Goal: Task Accomplishment & Management: Use online tool/utility

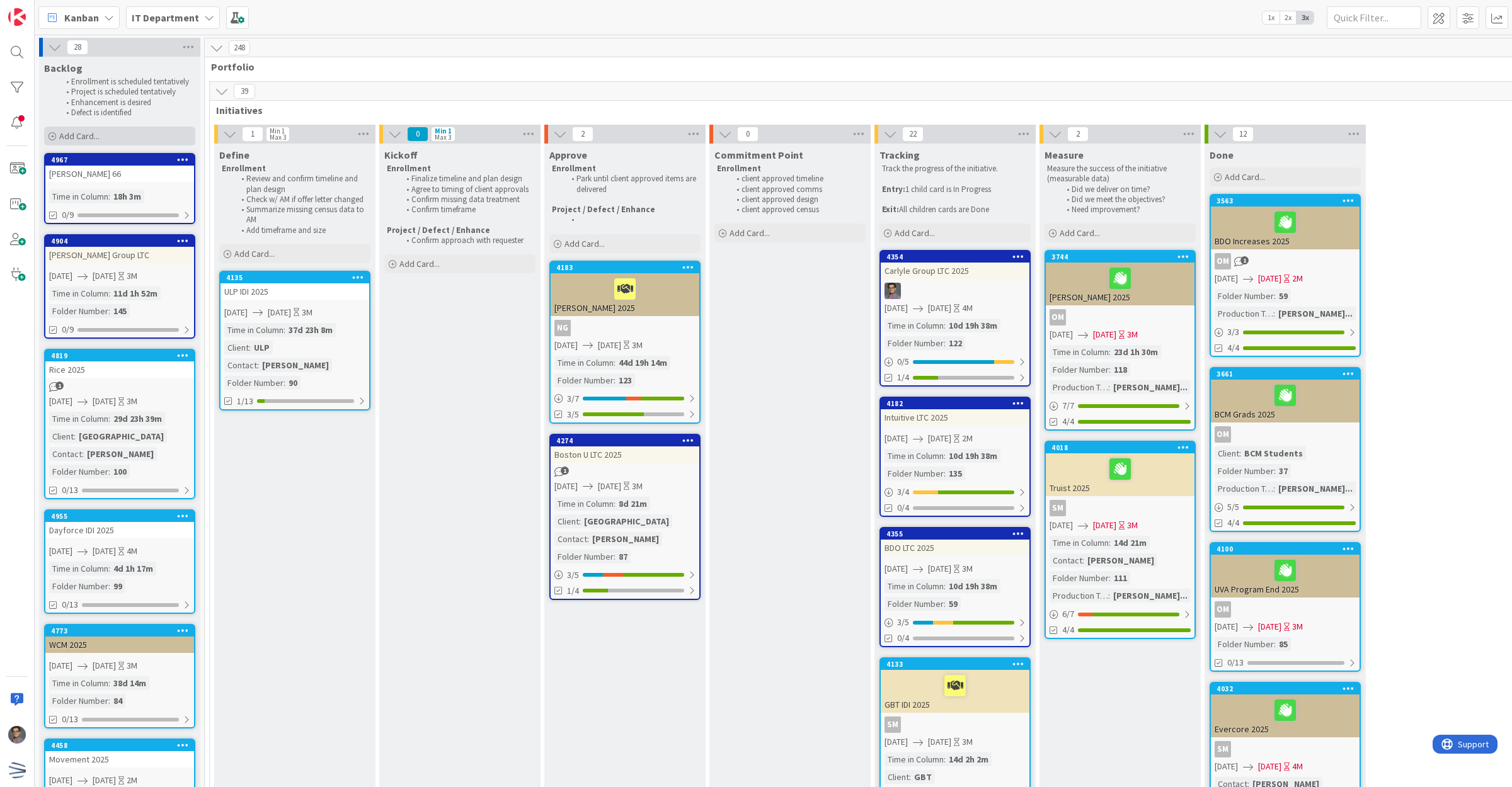
click at [102, 138] on div "Add Card..." at bounding box center [119, 136] width 151 height 19
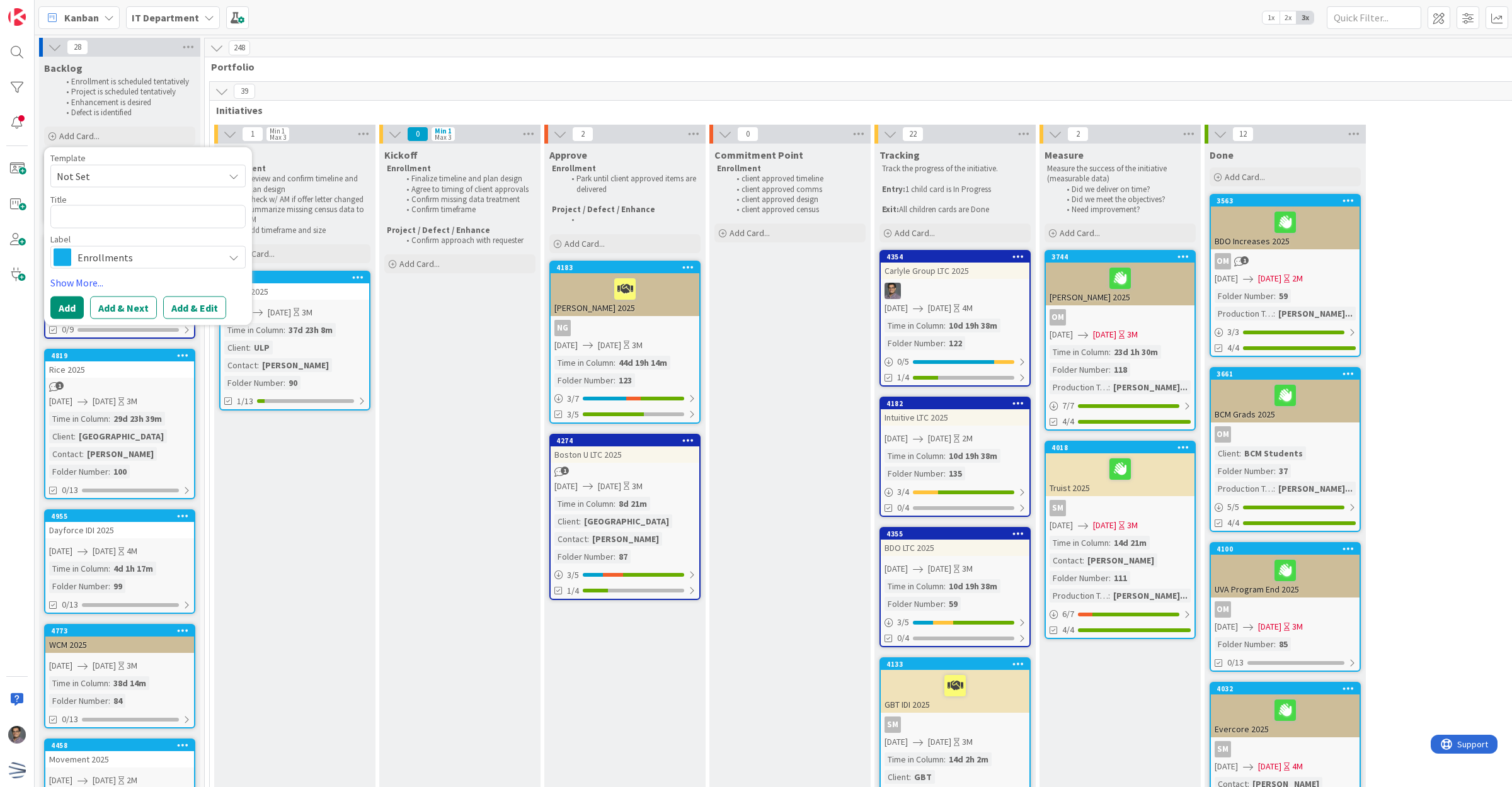
click at [138, 175] on span "Not Set" at bounding box center [135, 175] width 157 height 16
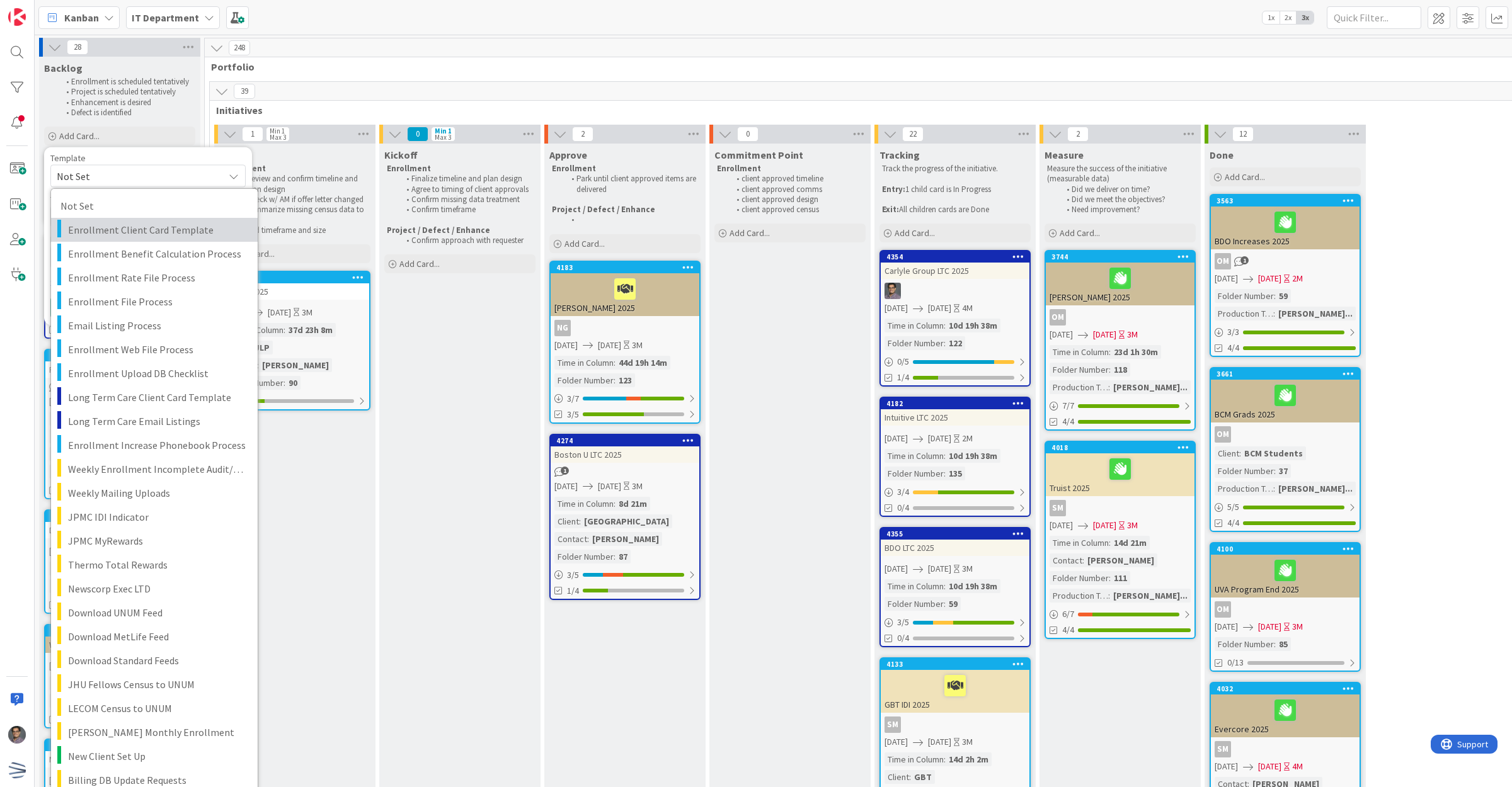
click at [143, 233] on span "Enrollment Client Card Template" at bounding box center [158, 230] width 180 height 16
type textarea "x"
type textarea "Enrollment Client Card Template"
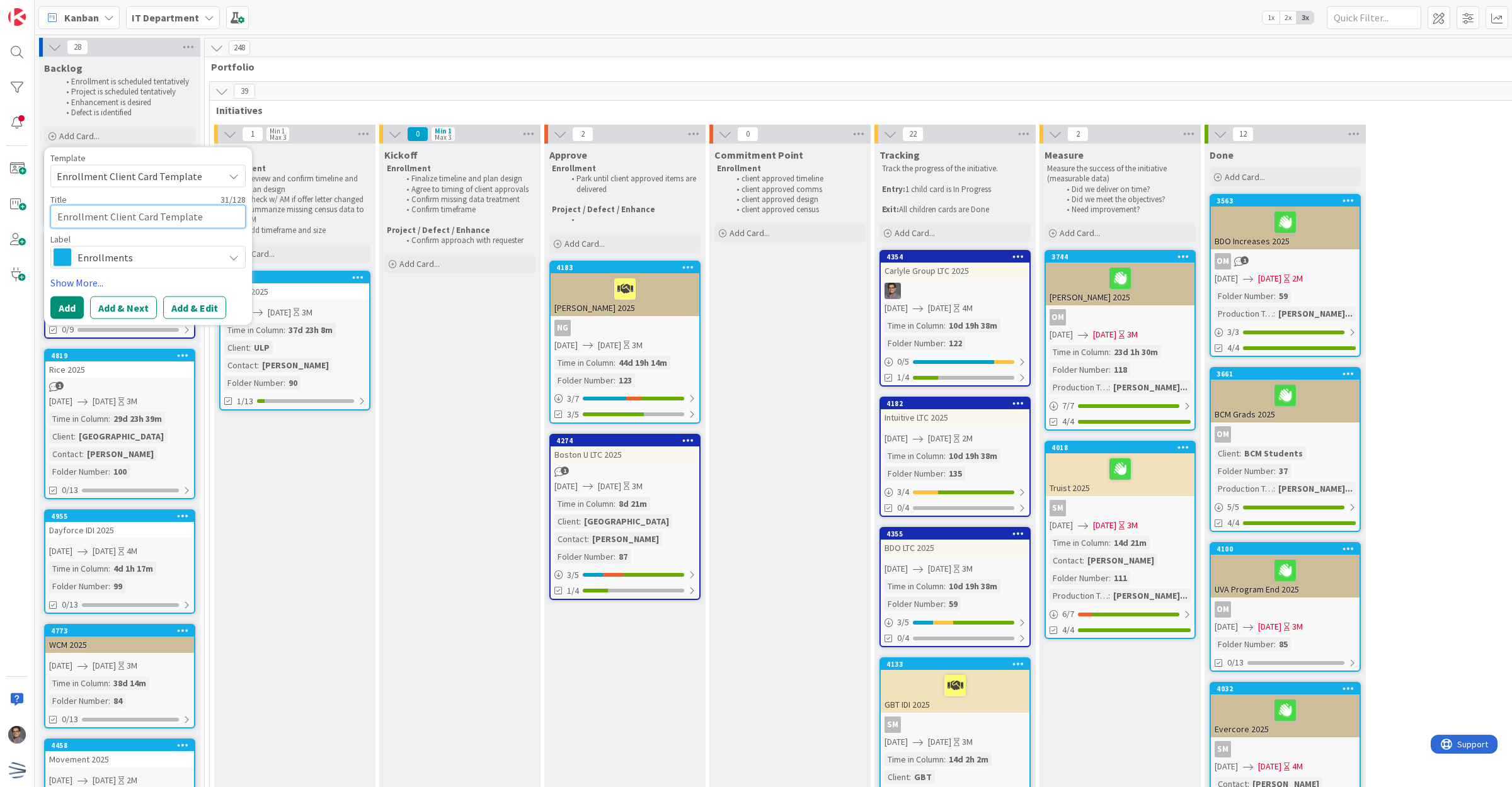
drag, startPoint x: 202, startPoint y: 220, endPoint x: -12, endPoint y: 219, distance: 214.0
click at [0, 219] on html "Kanban IT Department 1x 2x 3x 28 Backlog Enrollment is scheduled tentatively Pr…" at bounding box center [756, 394] width 1512 height 787
type textarea "x"
type textarea "C"
type textarea "x"
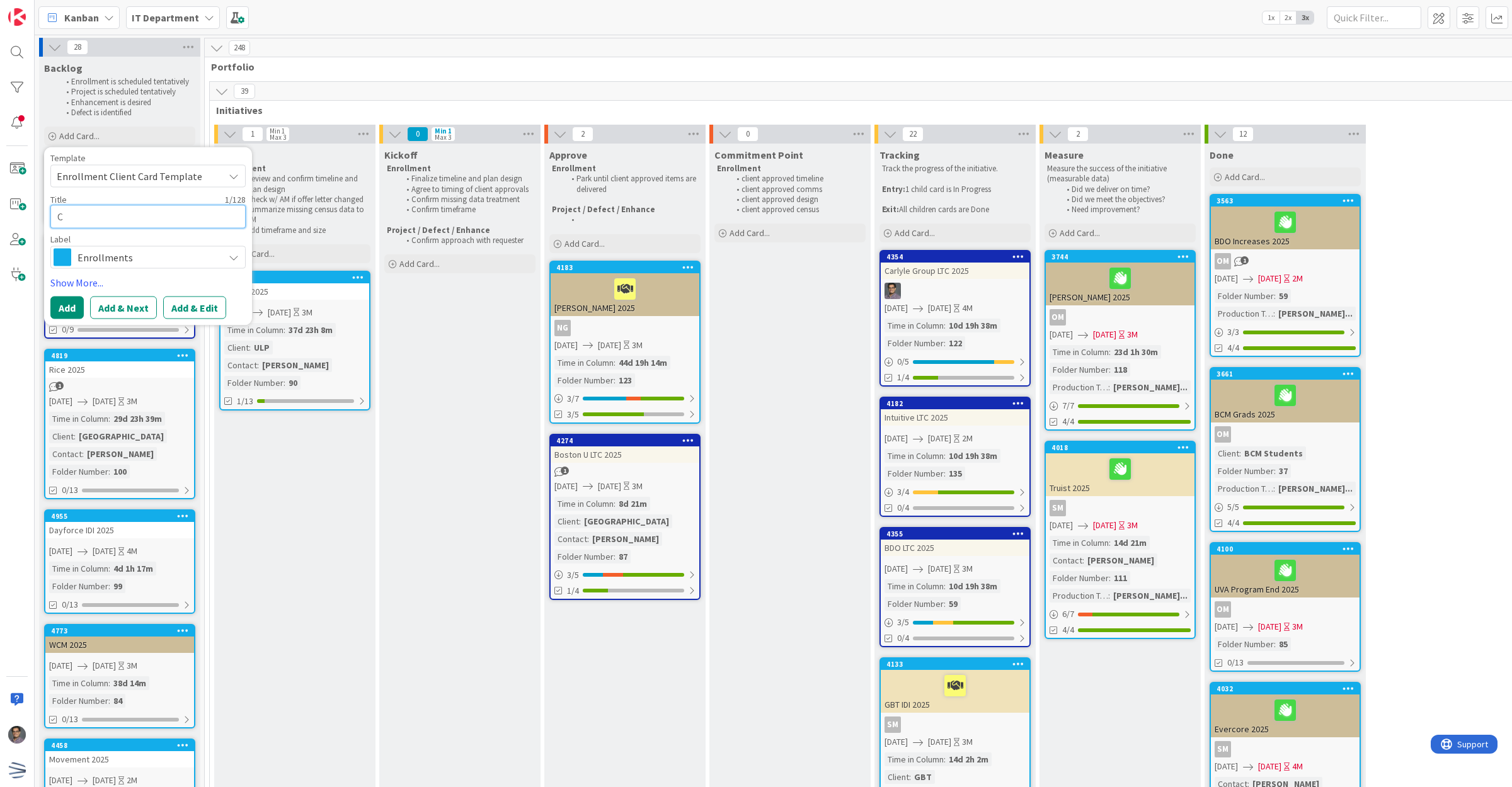
type textarea "CH"
type textarea "x"
type textarea "CHO"
type textarea "x"
type textarea "CHOA"
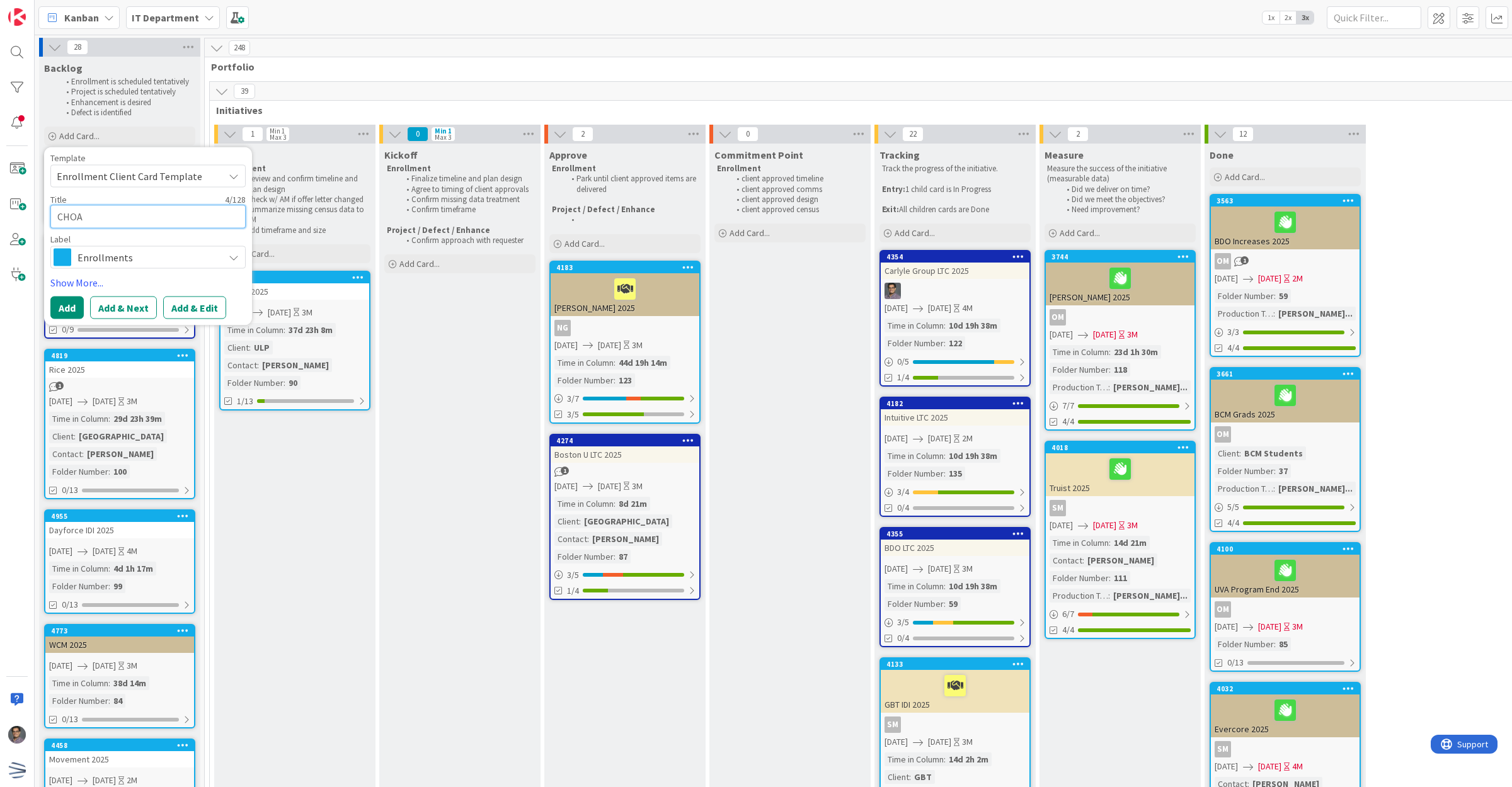
type textarea "x"
type textarea "CHOA"
type textarea "x"
type textarea "CHOA"
type textarea "x"
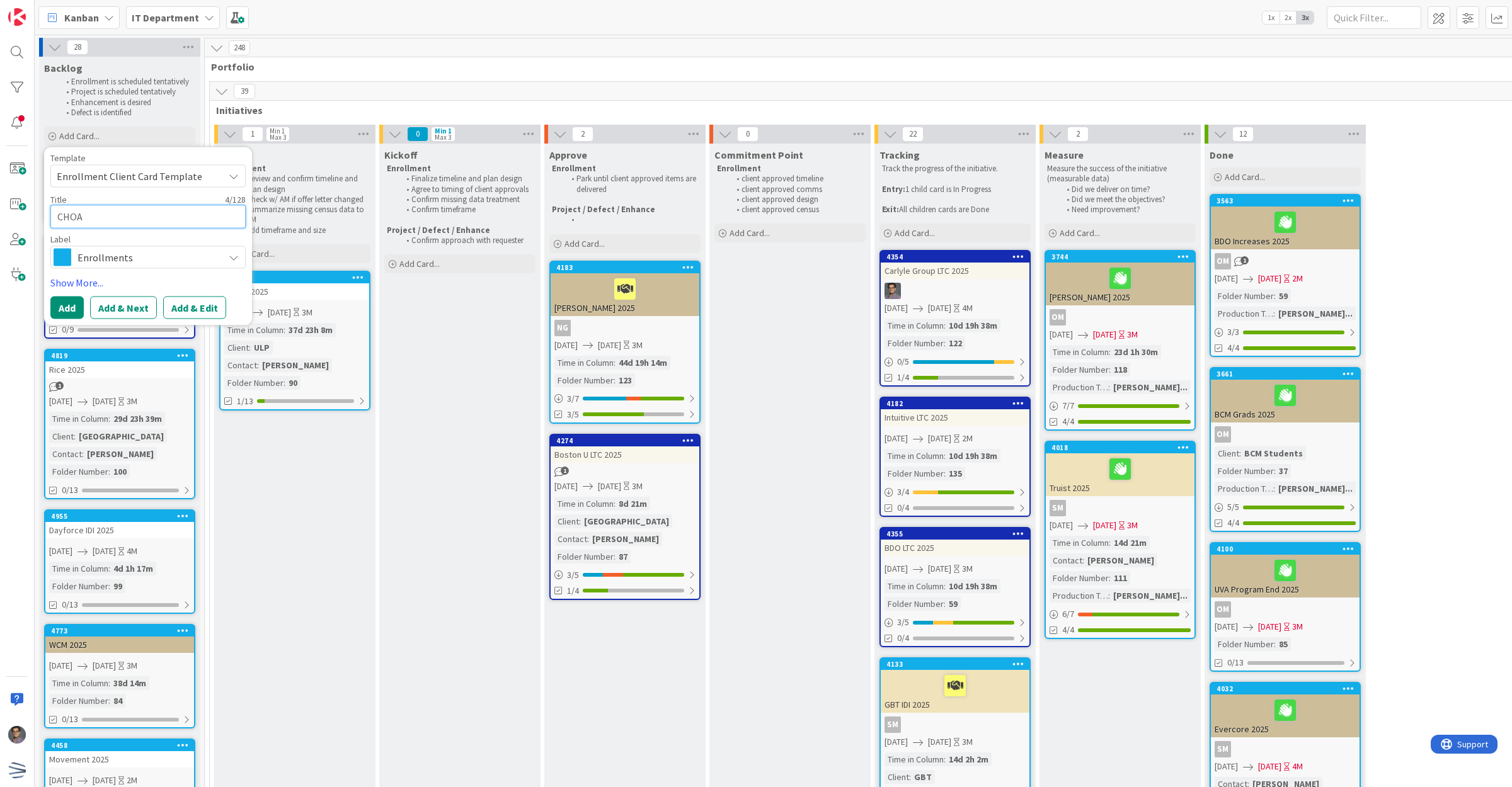
type textarea "CHOA"
type textarea "x"
type textarea "CHOA I"
type textarea "x"
type textarea "CHOA In"
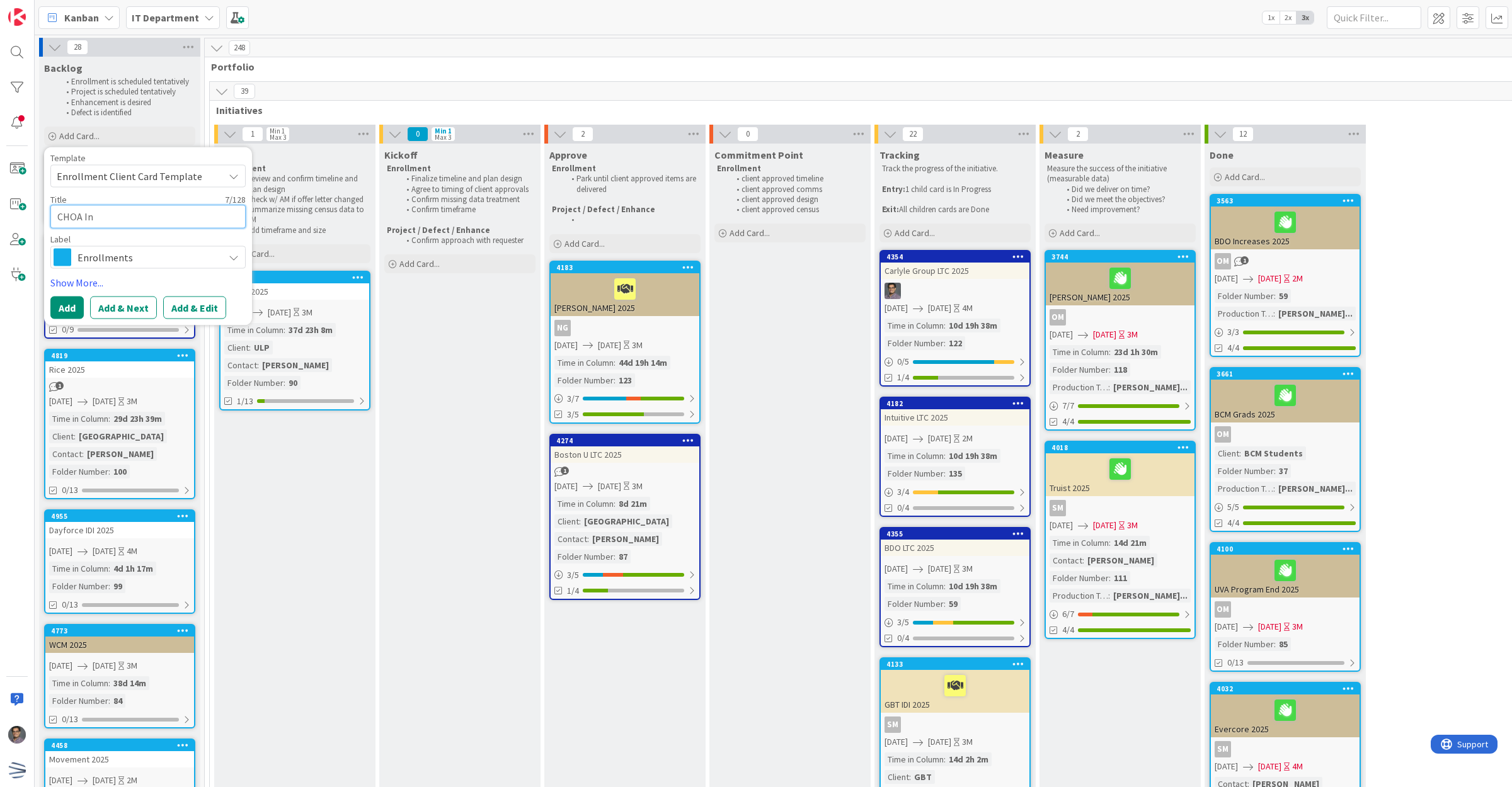
type textarea "x"
type textarea "CHOA Inc"
type textarea "x"
type textarea "CHOA Incre"
type textarea "x"
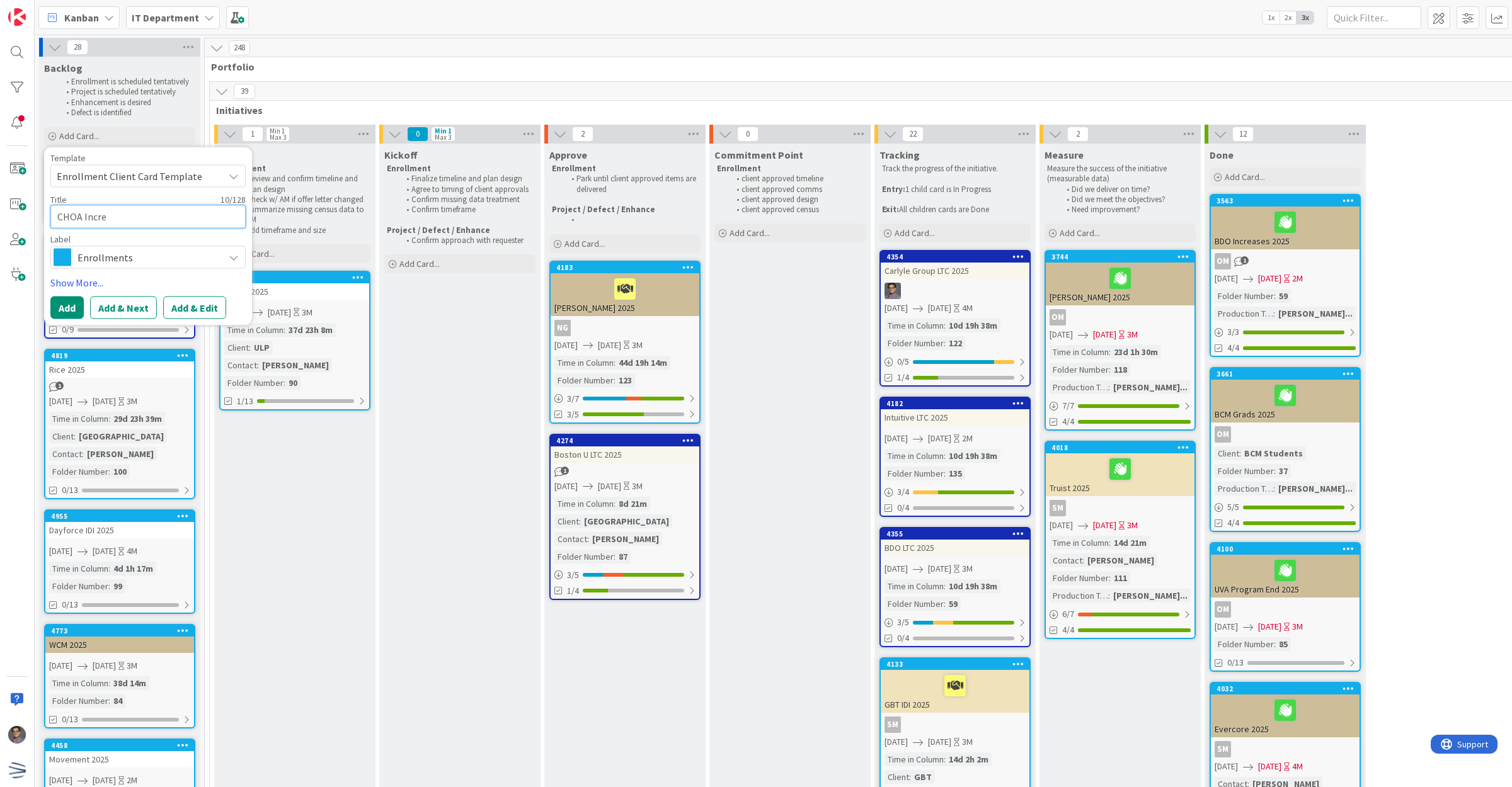
type textarea "CHOA Increa"
type textarea "x"
type textarea "CHOA Increas"
type textarea "x"
type textarea "CHOA Increase"
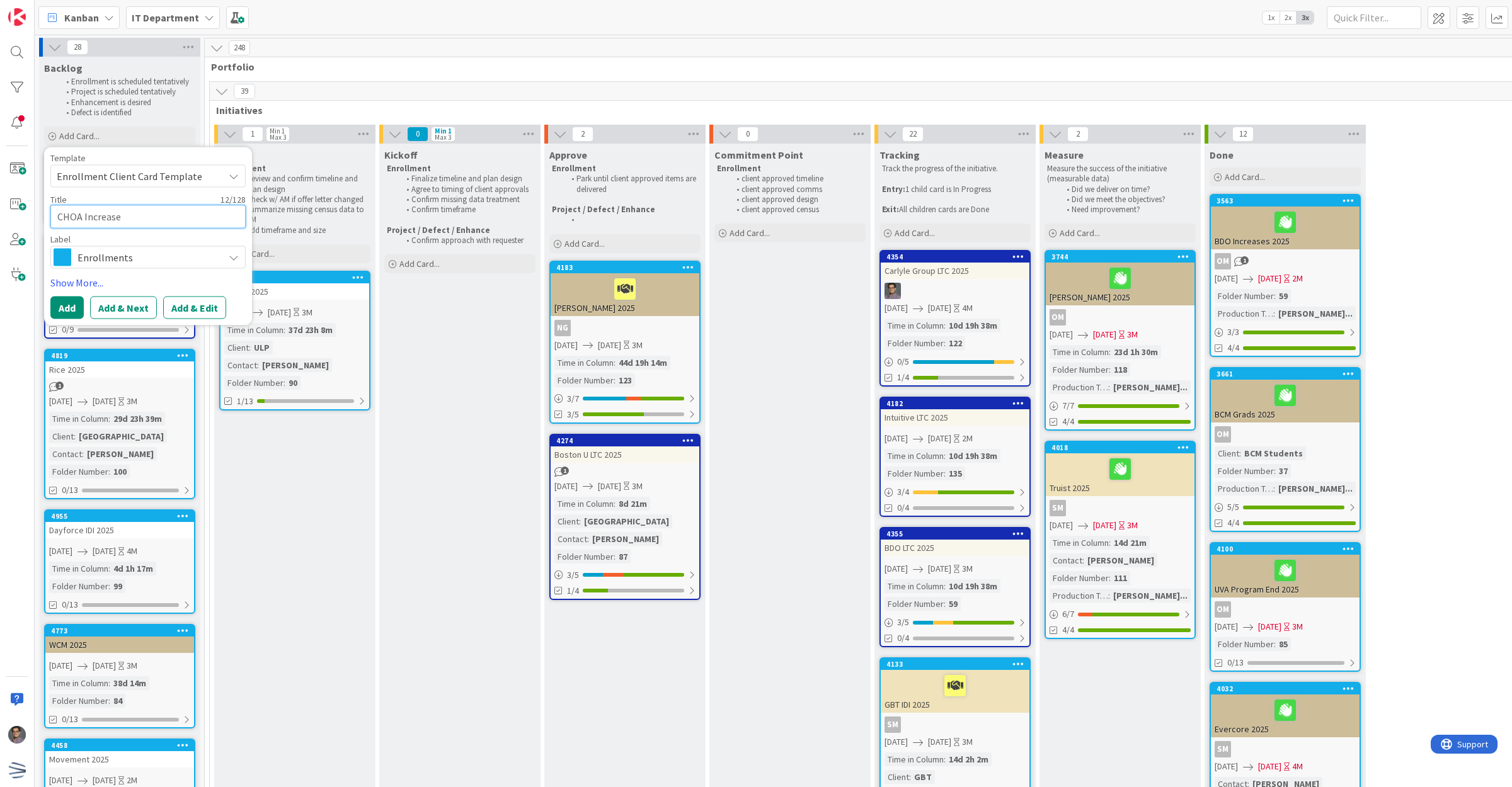
type textarea "x"
type textarea "CHOA Increases"
type textarea "x"
type textarea "CHOA Increases"
type textarea "x"
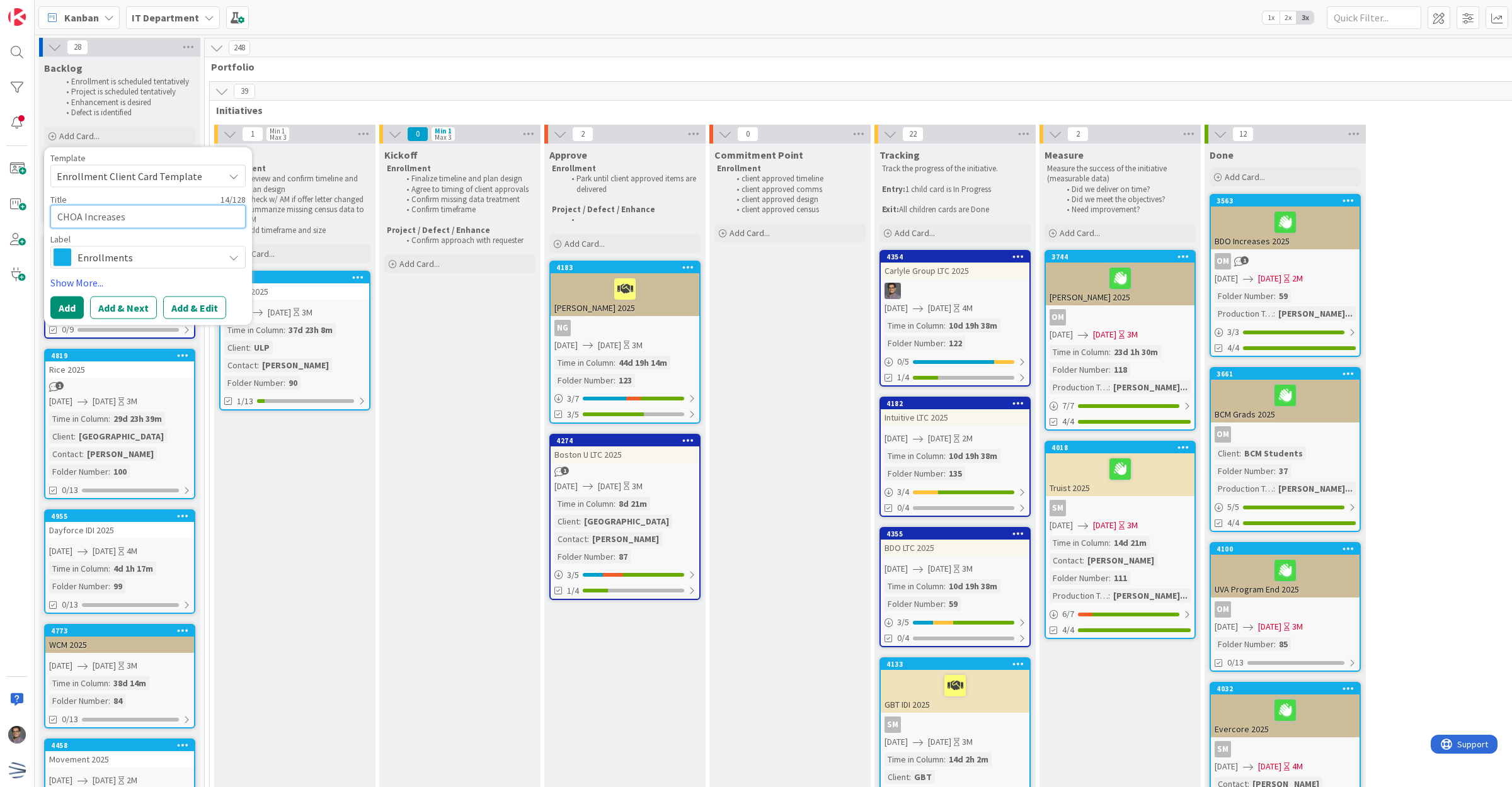
type textarea "CHOA Increases"
type textarea "x"
type textarea "CHOA Increases"
type textarea "x"
type textarea "CHOA Increases"
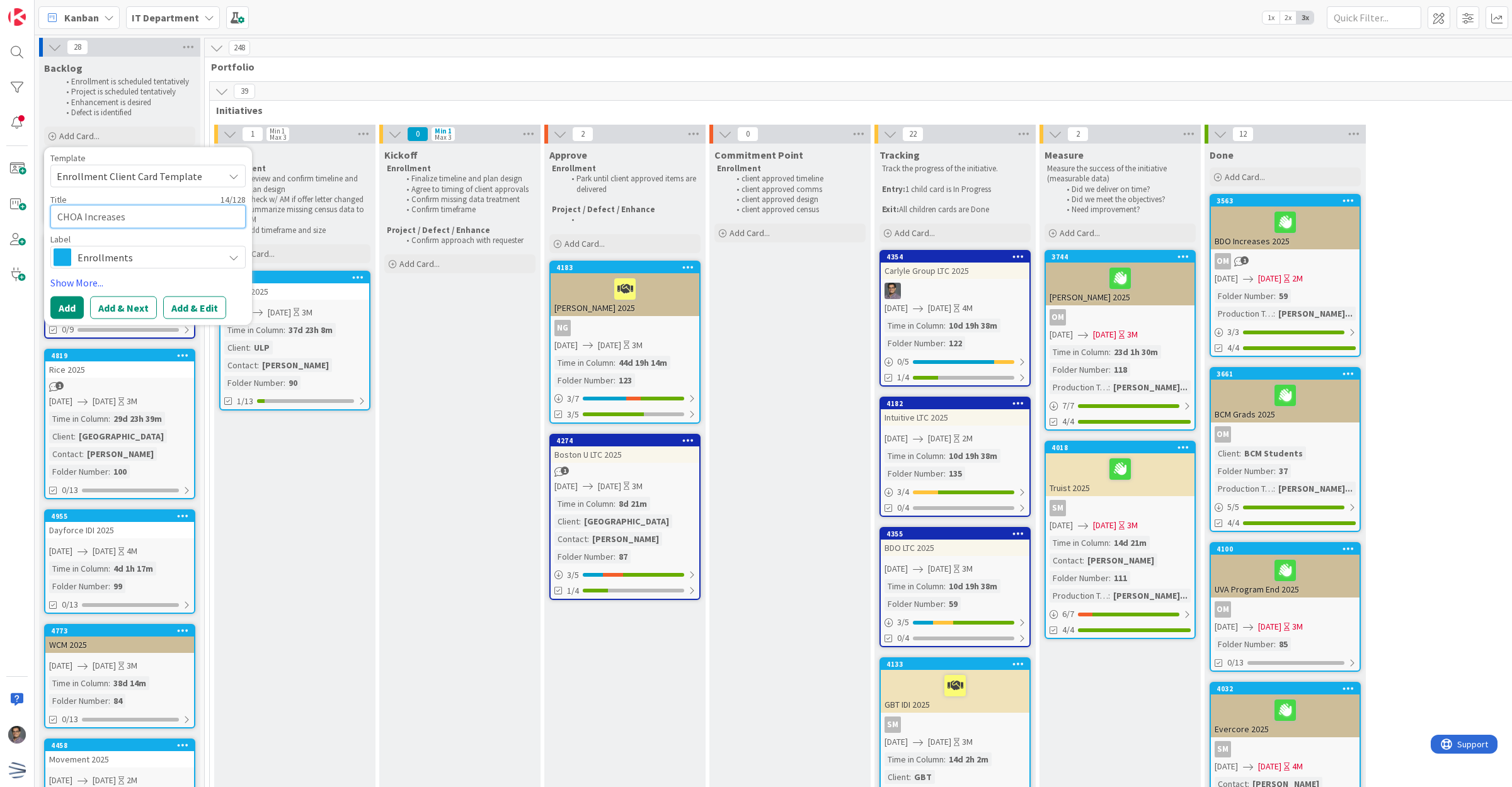
type textarea "x"
type textarea "CHOA Increases"
type textarea "x"
type textarea "CHOA Increases 2"
type textarea "x"
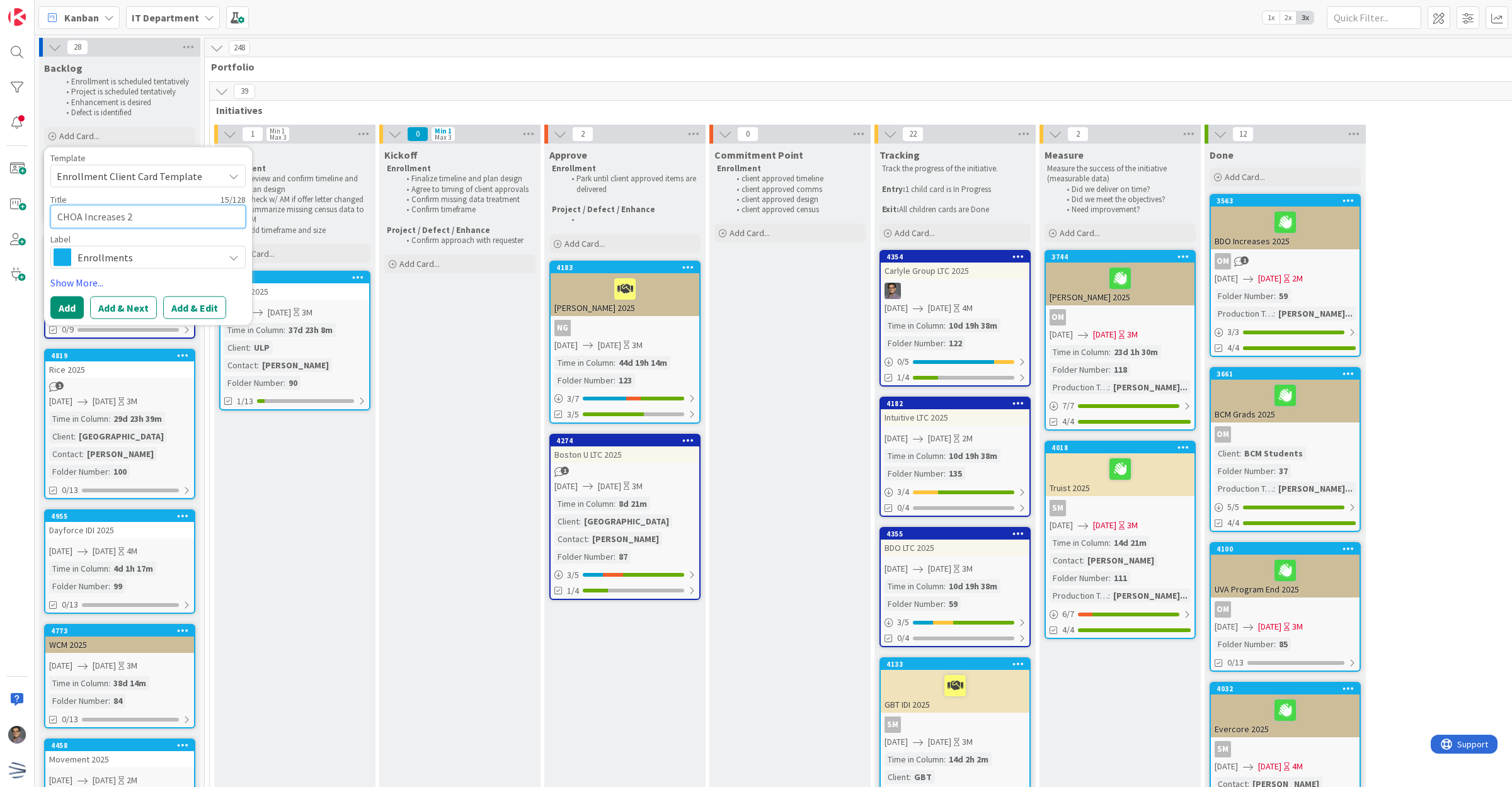
type textarea "CHOA Increases 20"
type textarea "x"
type textarea "CHOA Increases 202"
type textarea "x"
type textarea "CHOA Increases 20"
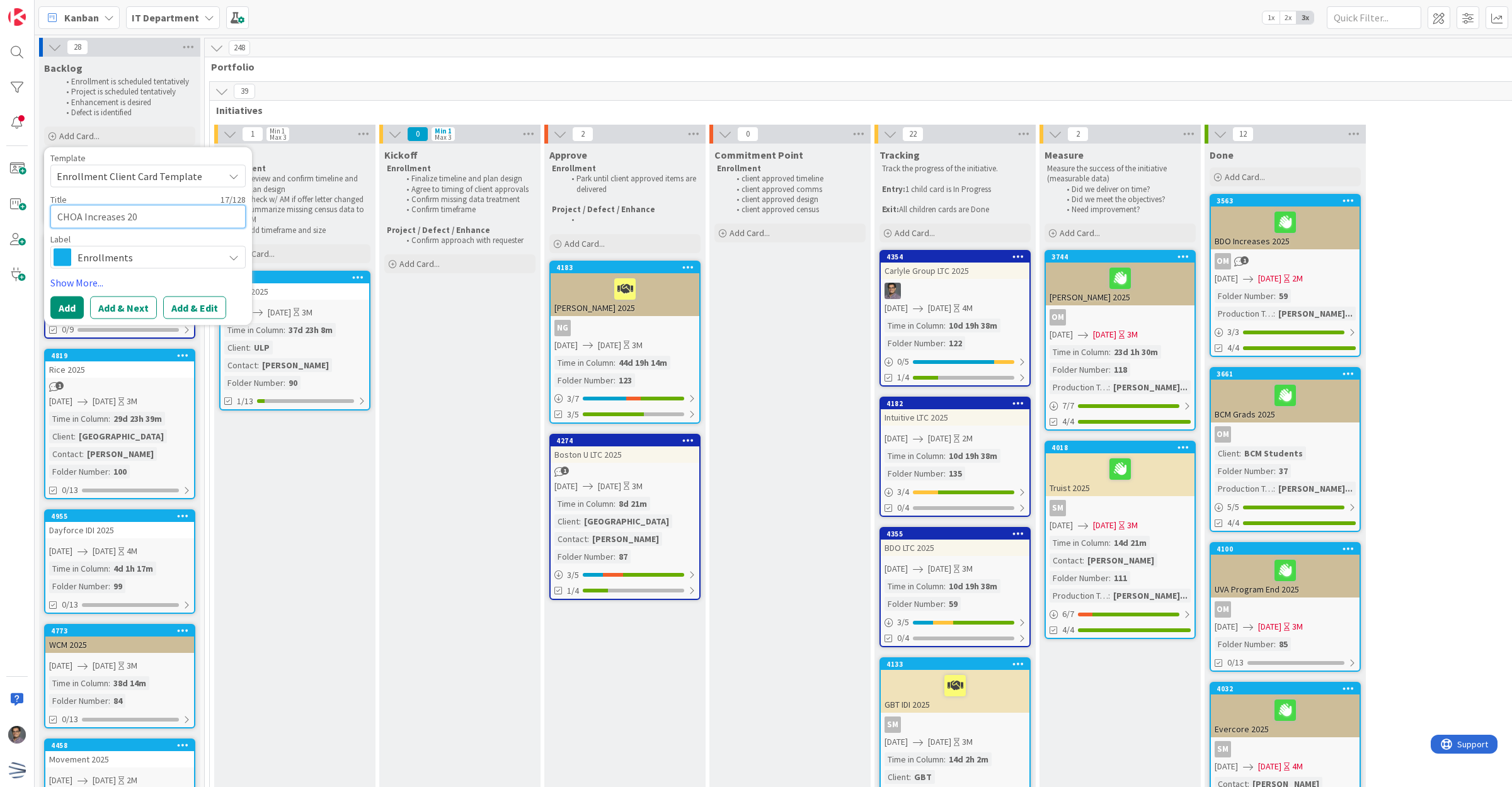
type textarea "x"
type textarea "CHOA Increases 2"
type textarea "x"
type textarea "CHOA Increases"
type textarea "x"
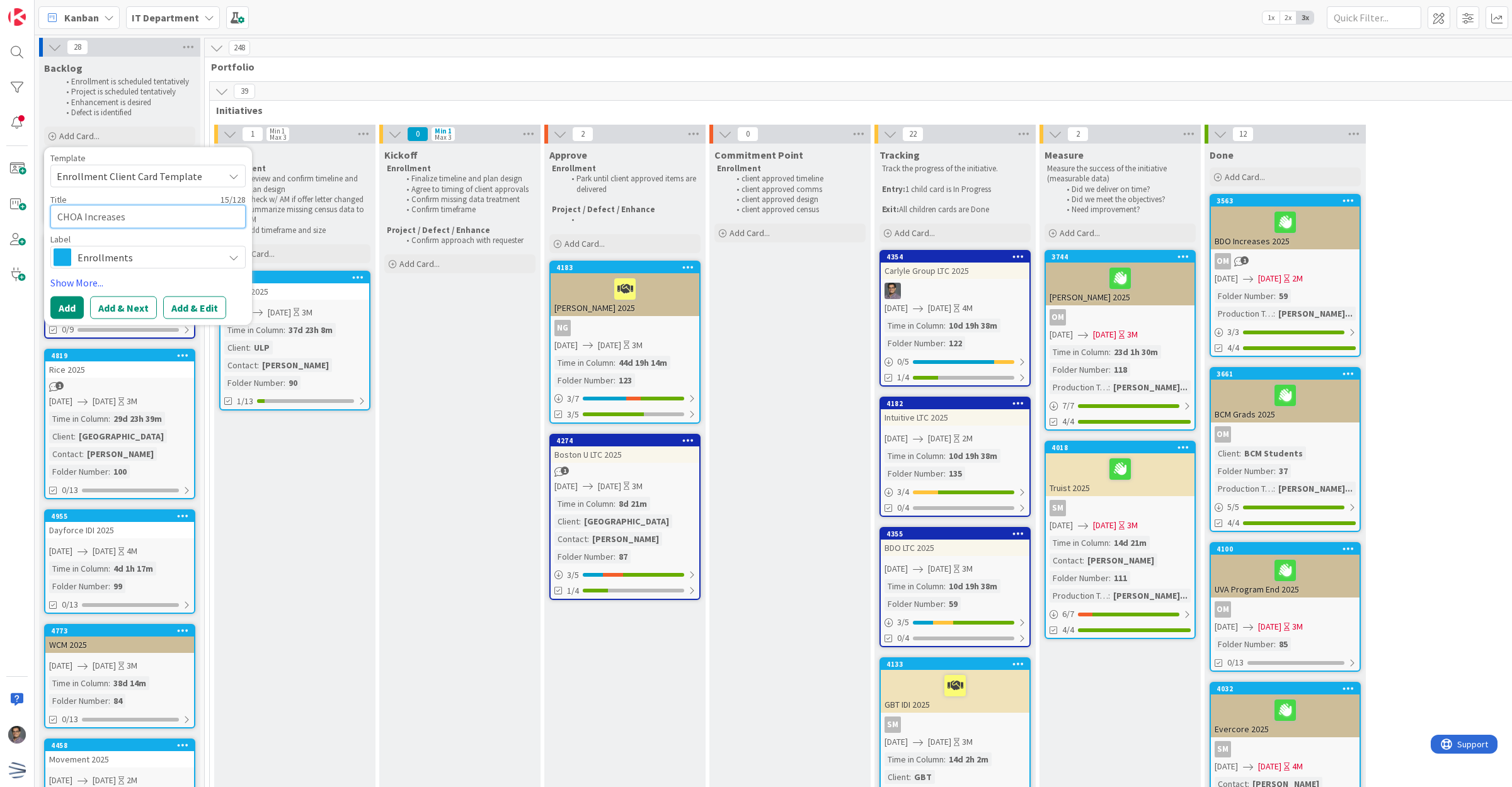
type textarea "CHOA Increases 2"
type textarea "x"
type textarea "CHOA Increases 20"
type textarea "x"
type textarea "CHOA Increases 202"
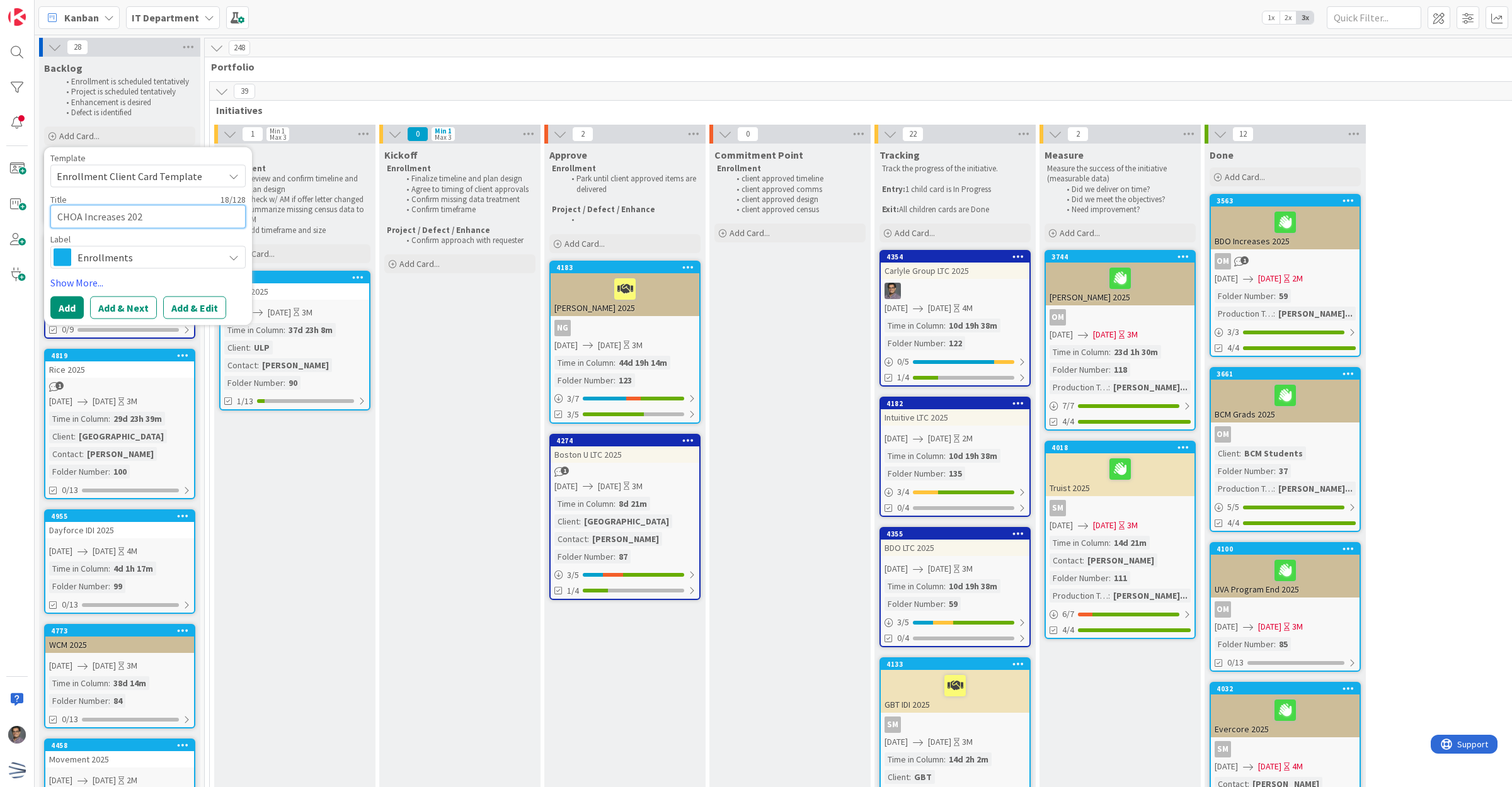
type textarea "x"
type textarea "CHOA Increases 2025"
click at [70, 301] on button "Add" at bounding box center [67, 307] width 34 height 22
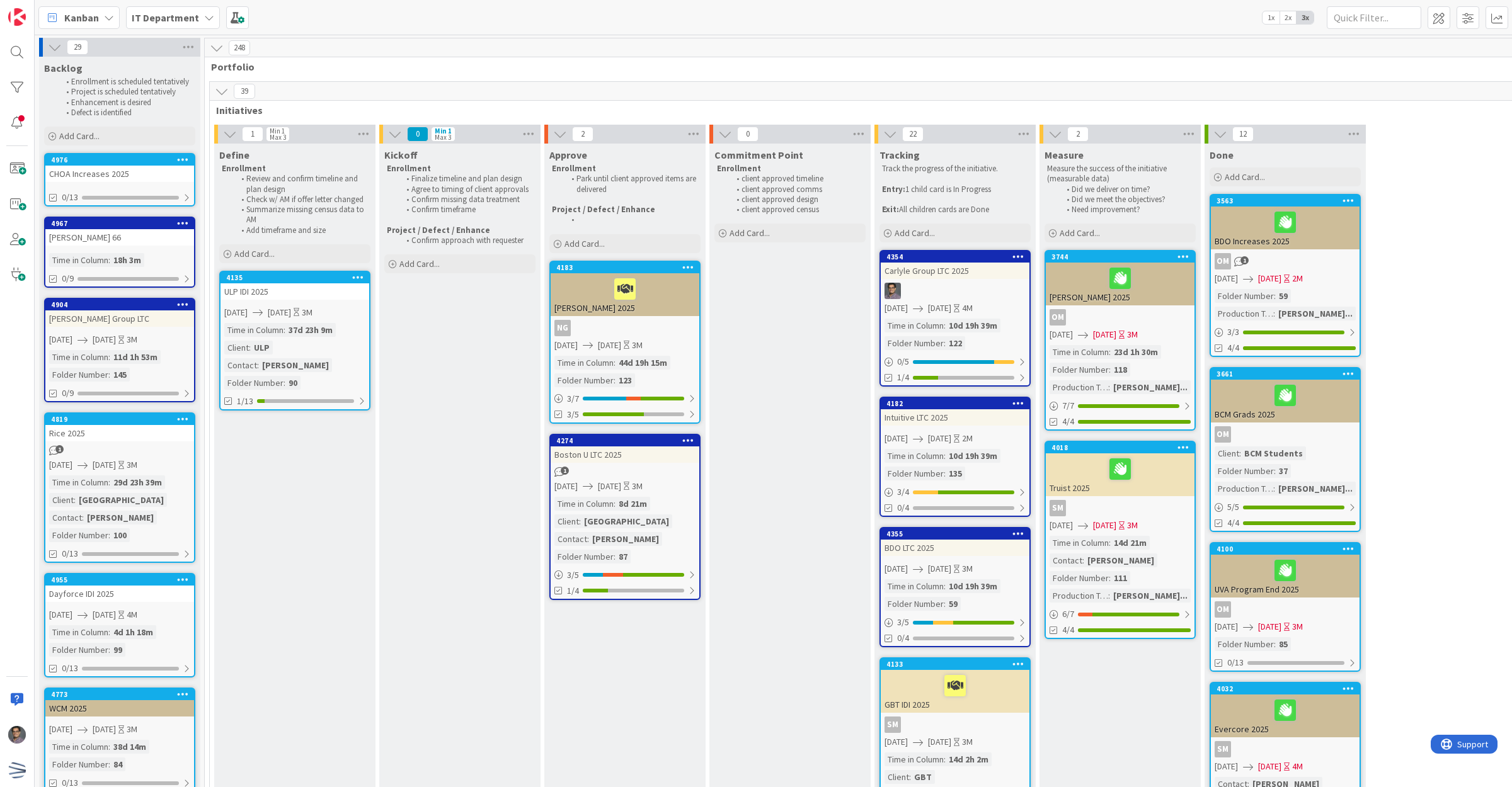
click at [142, 172] on div "CHOA Increases 2025" at bounding box center [119, 173] width 149 height 16
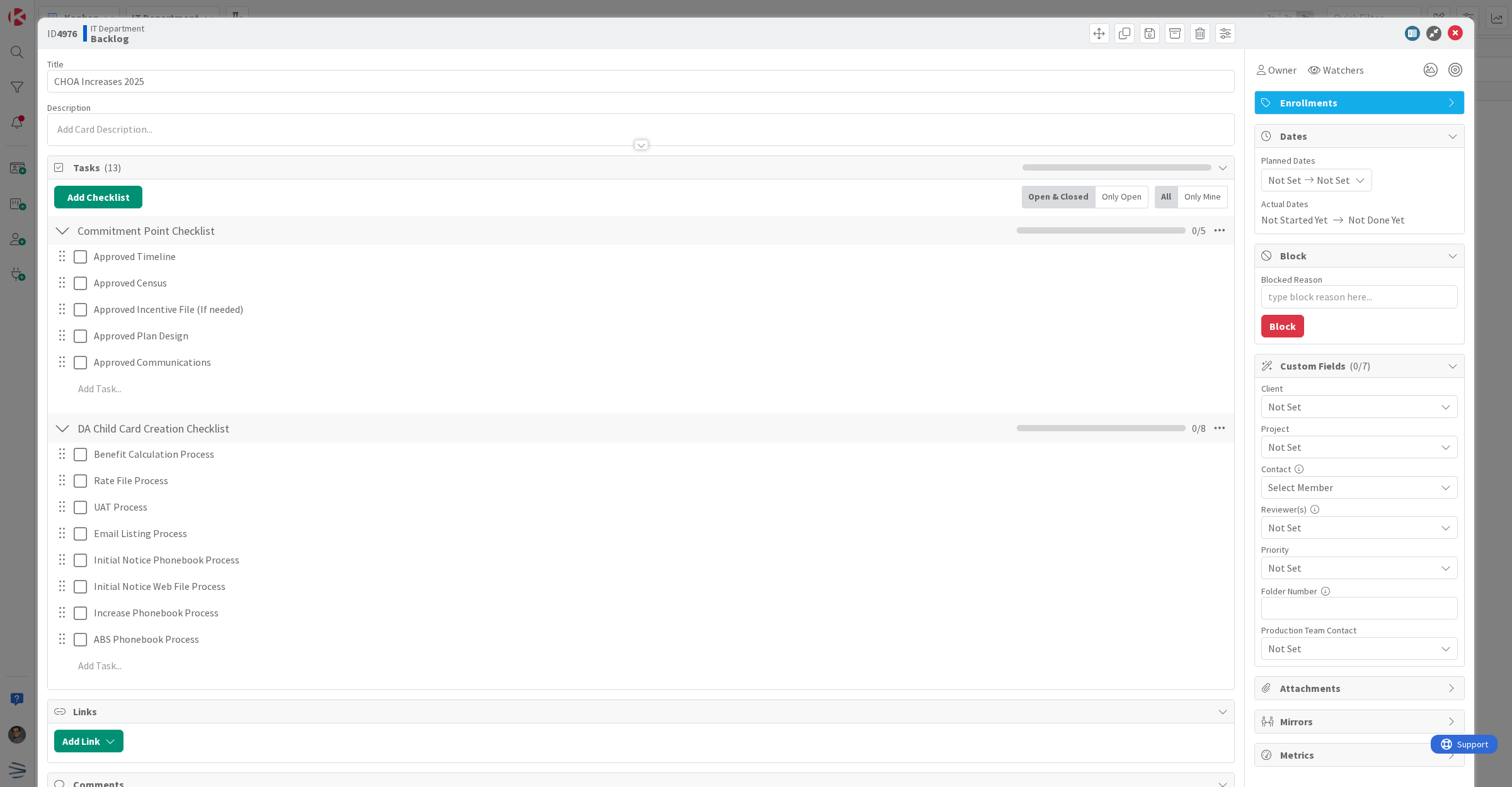
type textarea "x"
click at [1268, 180] on span "Not Set" at bounding box center [1285, 180] width 34 height 15
click at [1430, 215] on icon "Move forward to switch to the next month." at bounding box center [1435, 220] width 12 height 12
click at [1355, 314] on td "15" at bounding box center [1362, 313] width 24 height 24
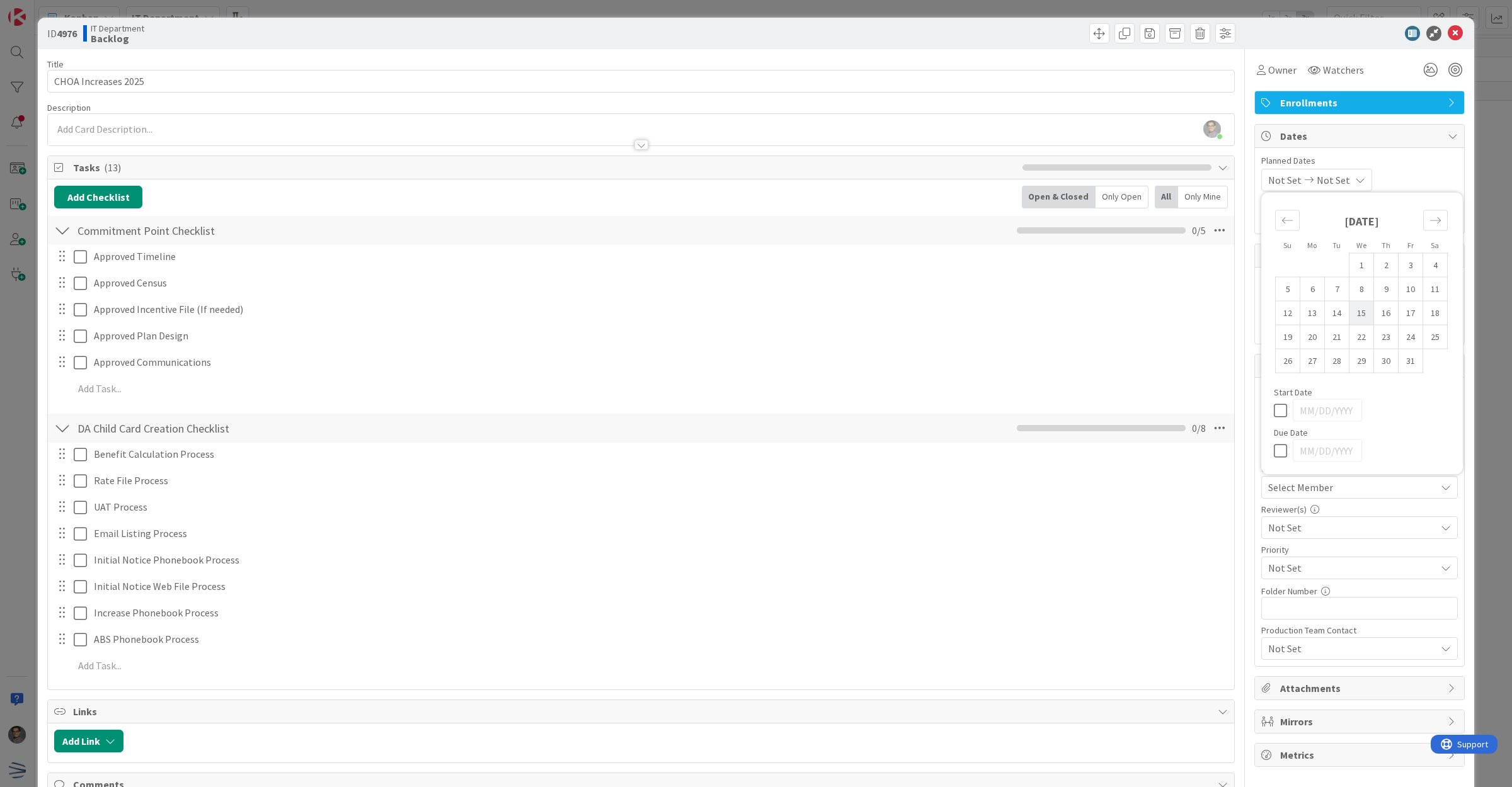
type input "[DATE]"
type textarea "x"
click at [1430, 222] on icon "Move forward to switch to the next month." at bounding box center [1435, 220] width 12 height 12
click at [1303, 265] on td "1" at bounding box center [1312, 265] width 24 height 24
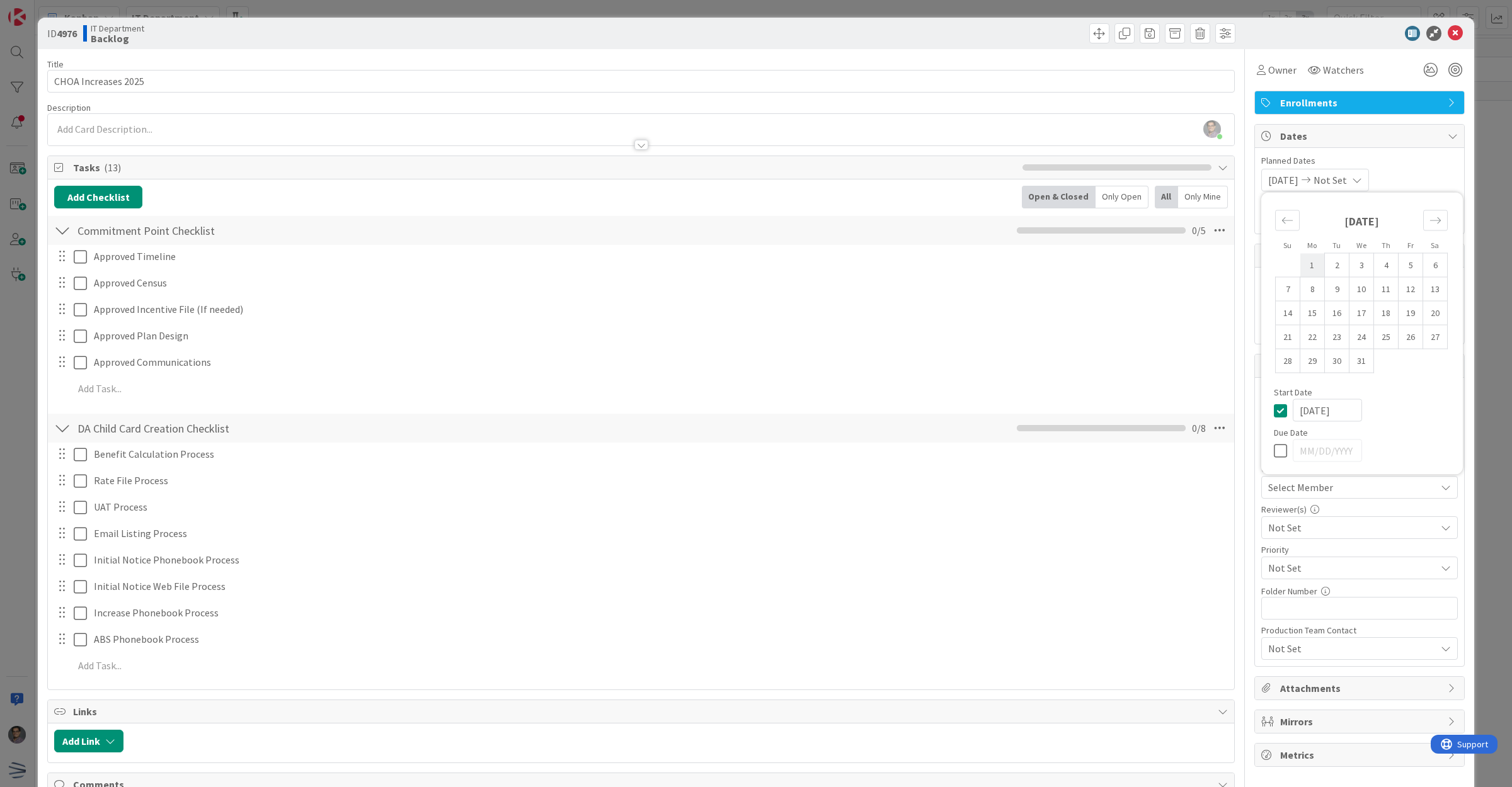
type input "[DATE]"
type textarea "x"
click at [1280, 616] on input "text" at bounding box center [1360, 608] width 197 height 22
type input "102"
type textarea "x"
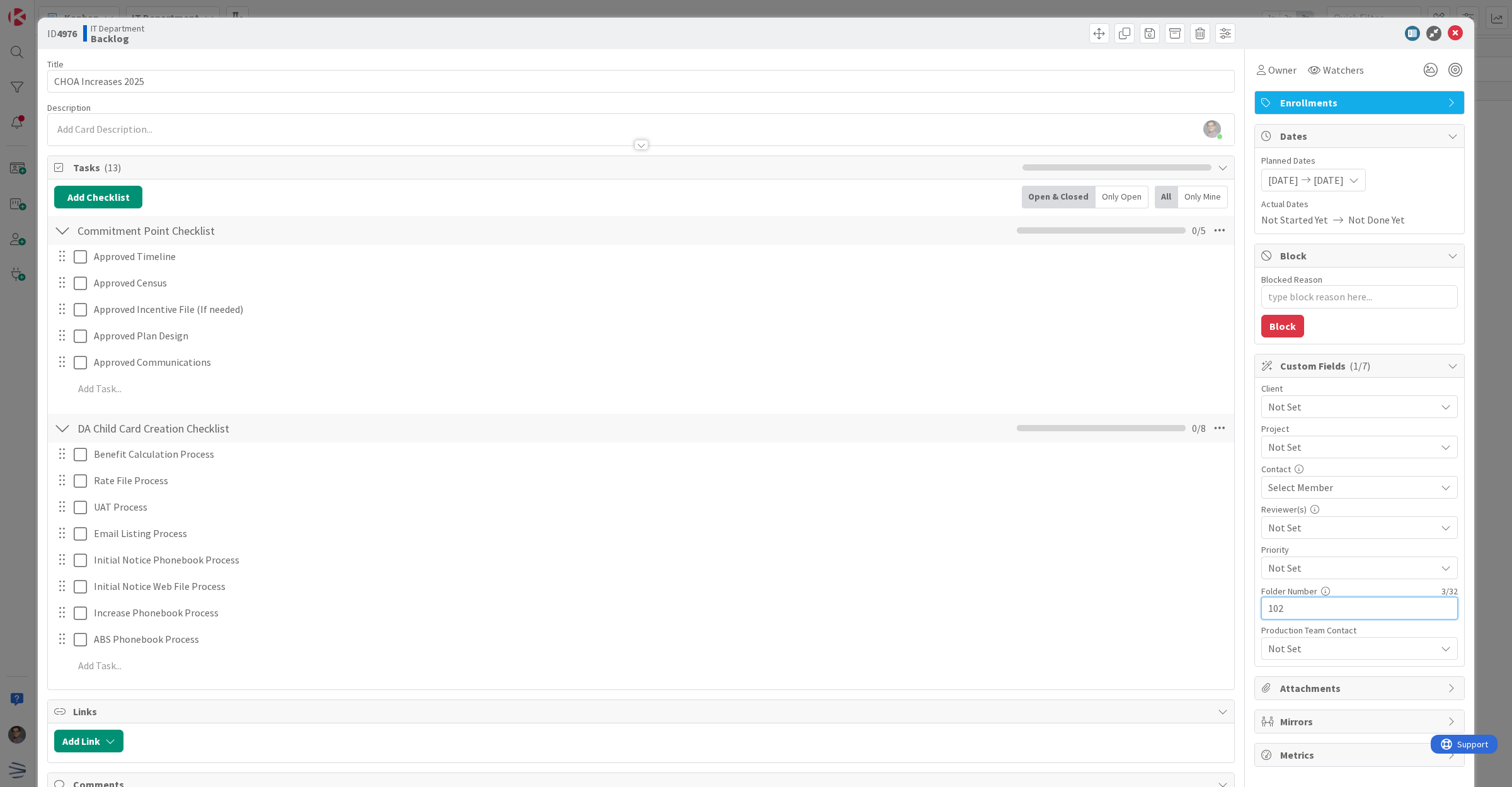
type input "102"
click at [1448, 38] on icon at bounding box center [1456, 34] width 15 height 15
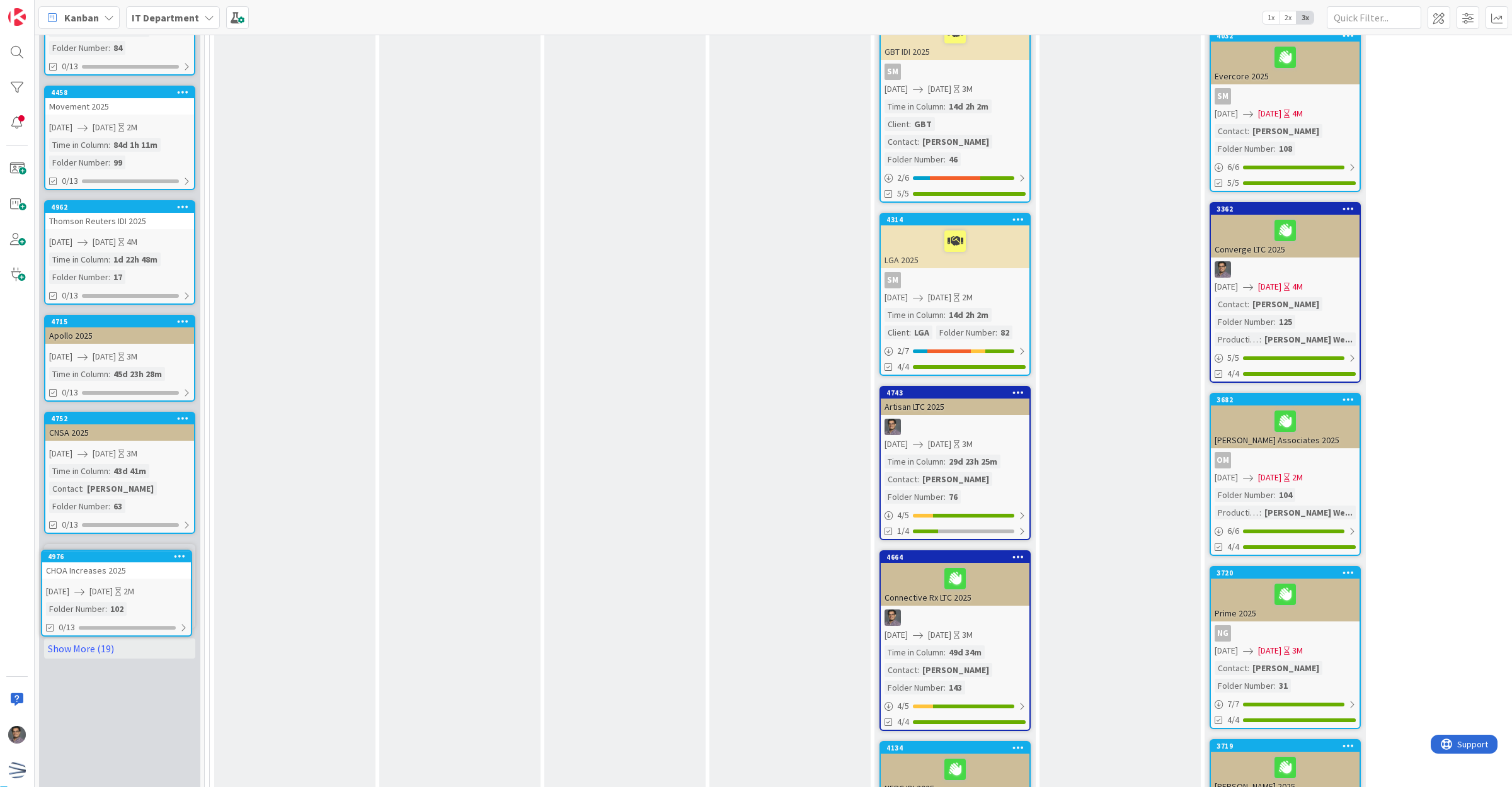
scroll to position [660, 0]
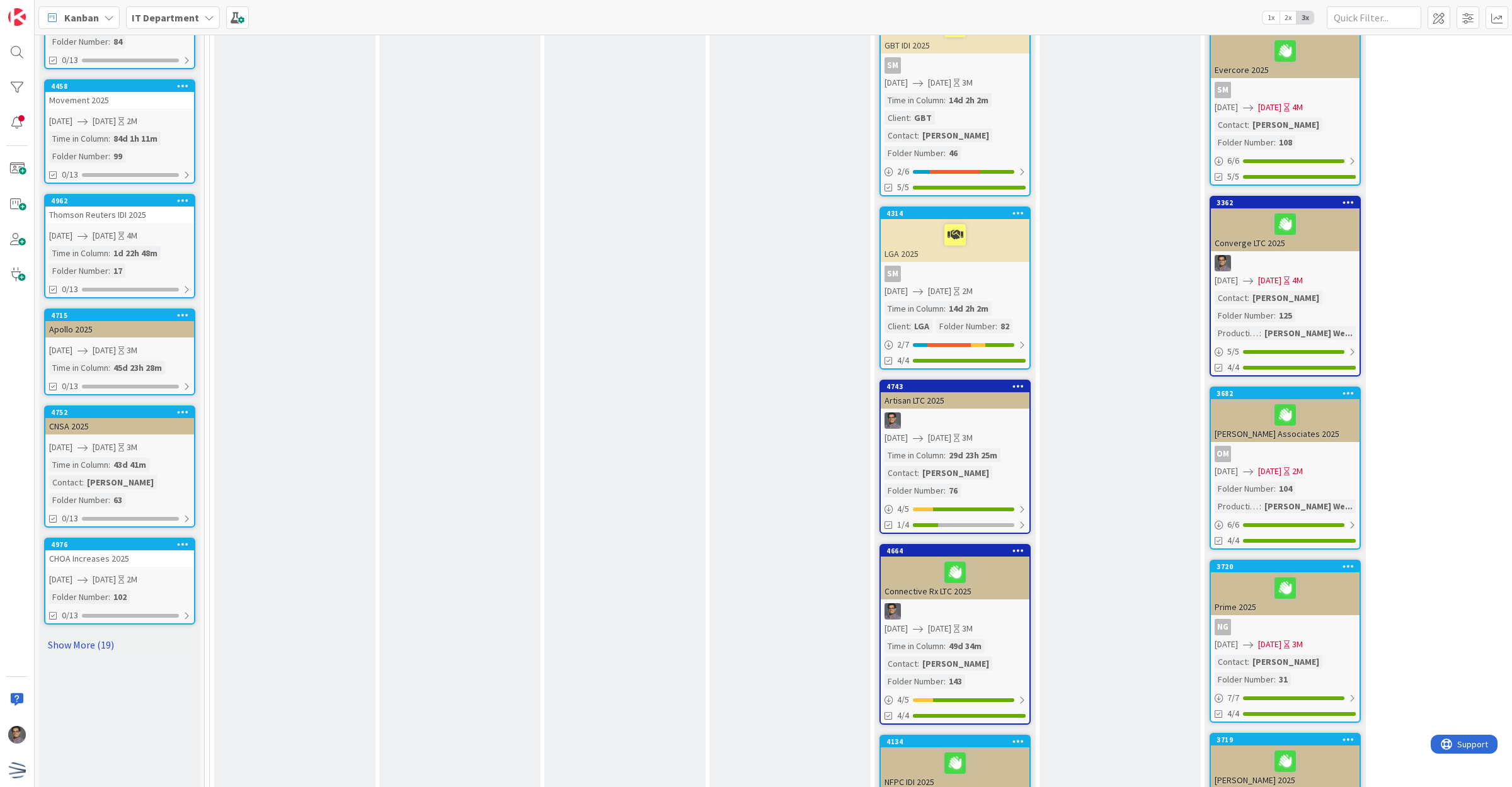
click at [86, 635] on link "Show More (19)" at bounding box center [119, 646] width 151 height 21
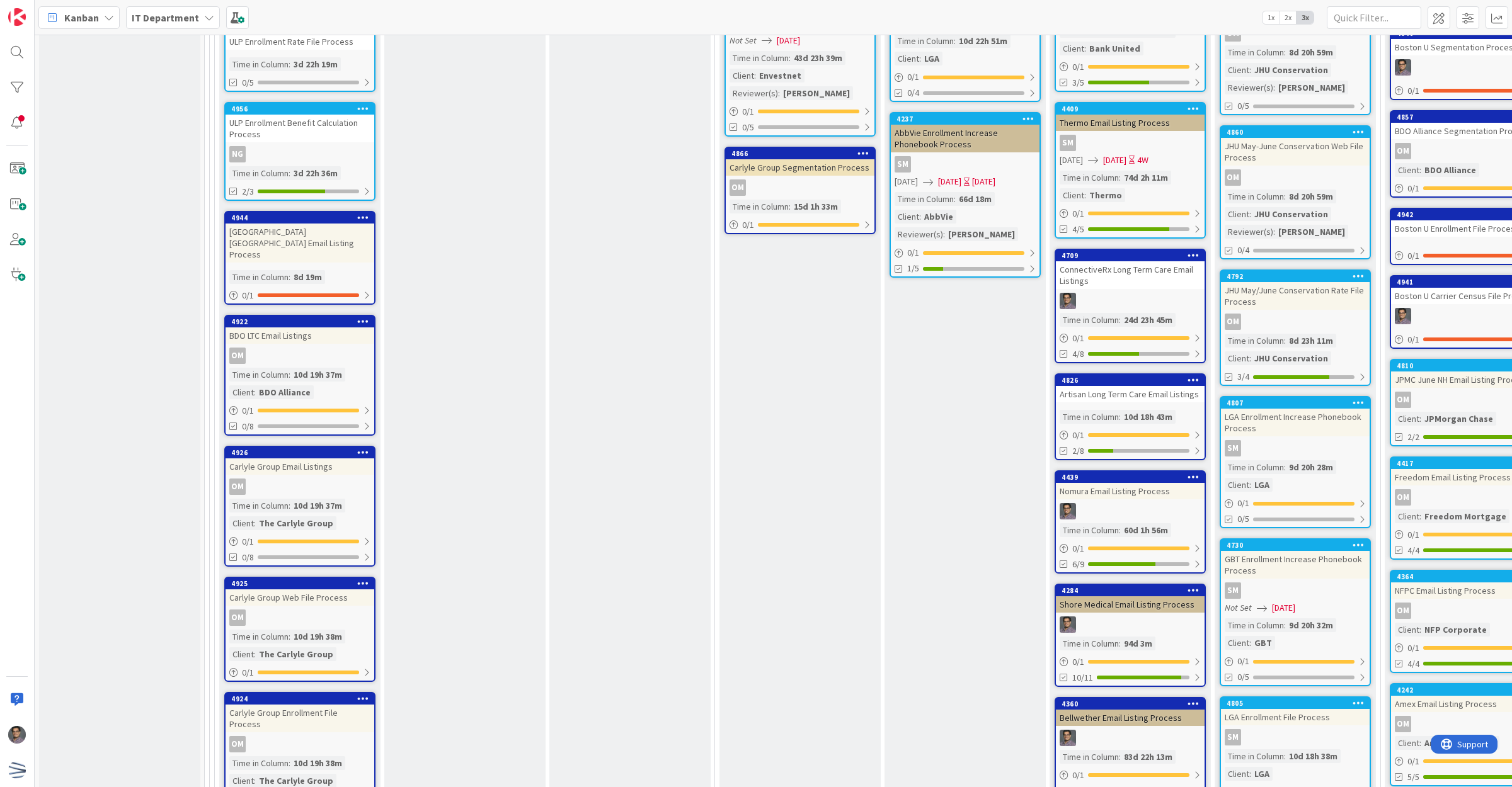
scroll to position [4500, 0]
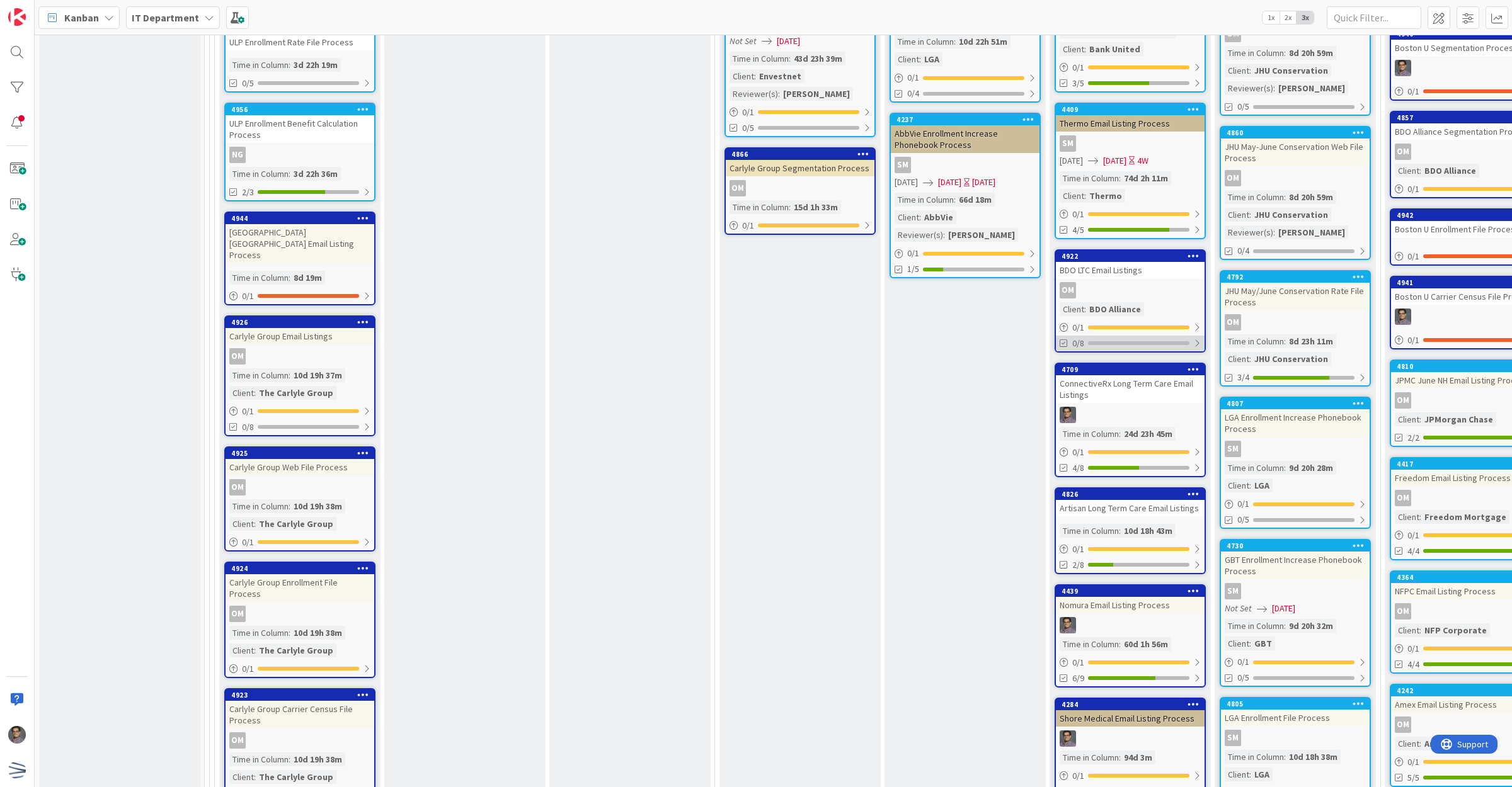
click at [1183, 335] on div "0/8" at bounding box center [1130, 343] width 149 height 16
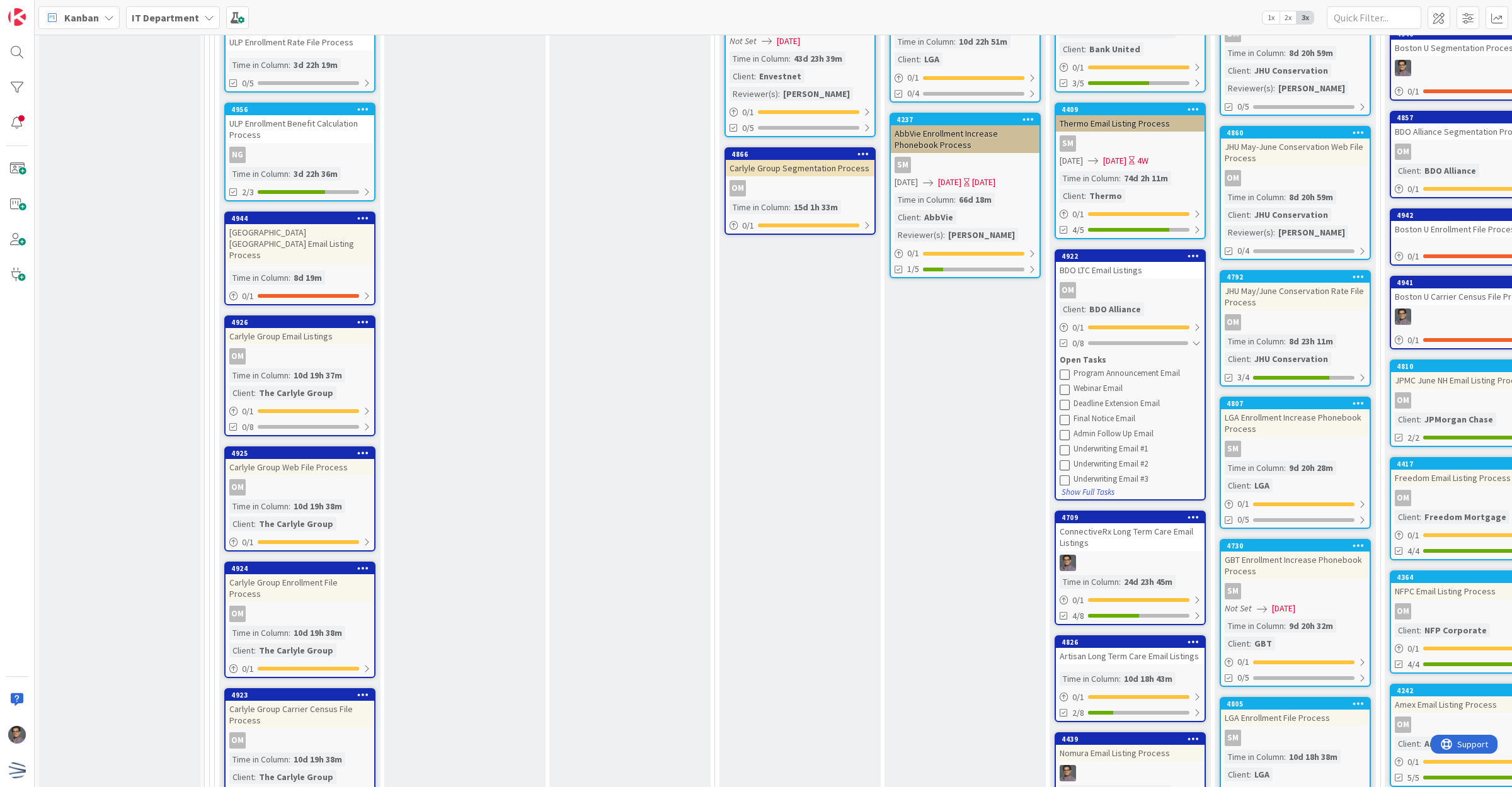
click at [1063, 369] on icon at bounding box center [1065, 374] width 10 height 10
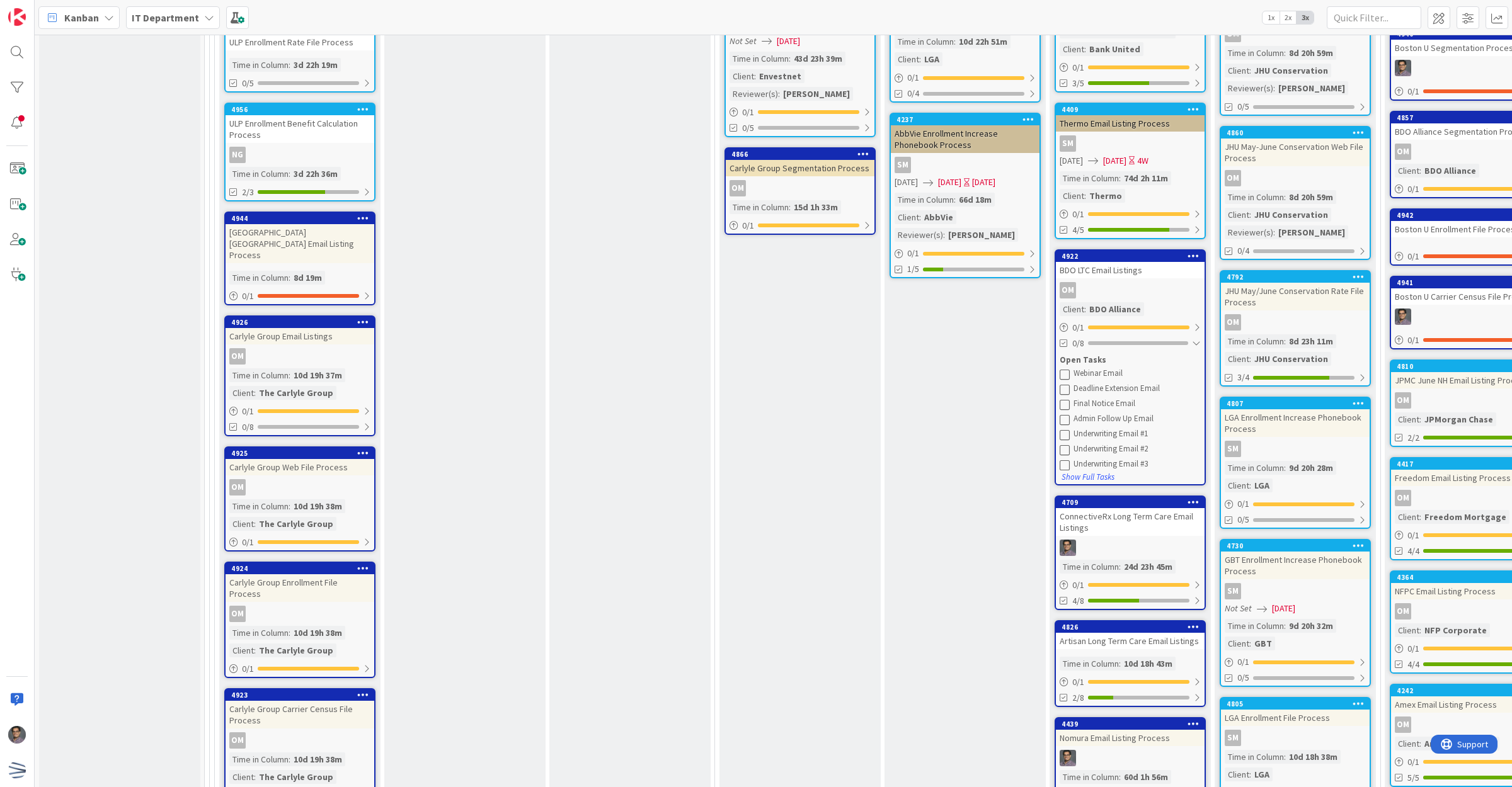
click at [1197, 338] on div at bounding box center [1196, 343] width 8 height 10
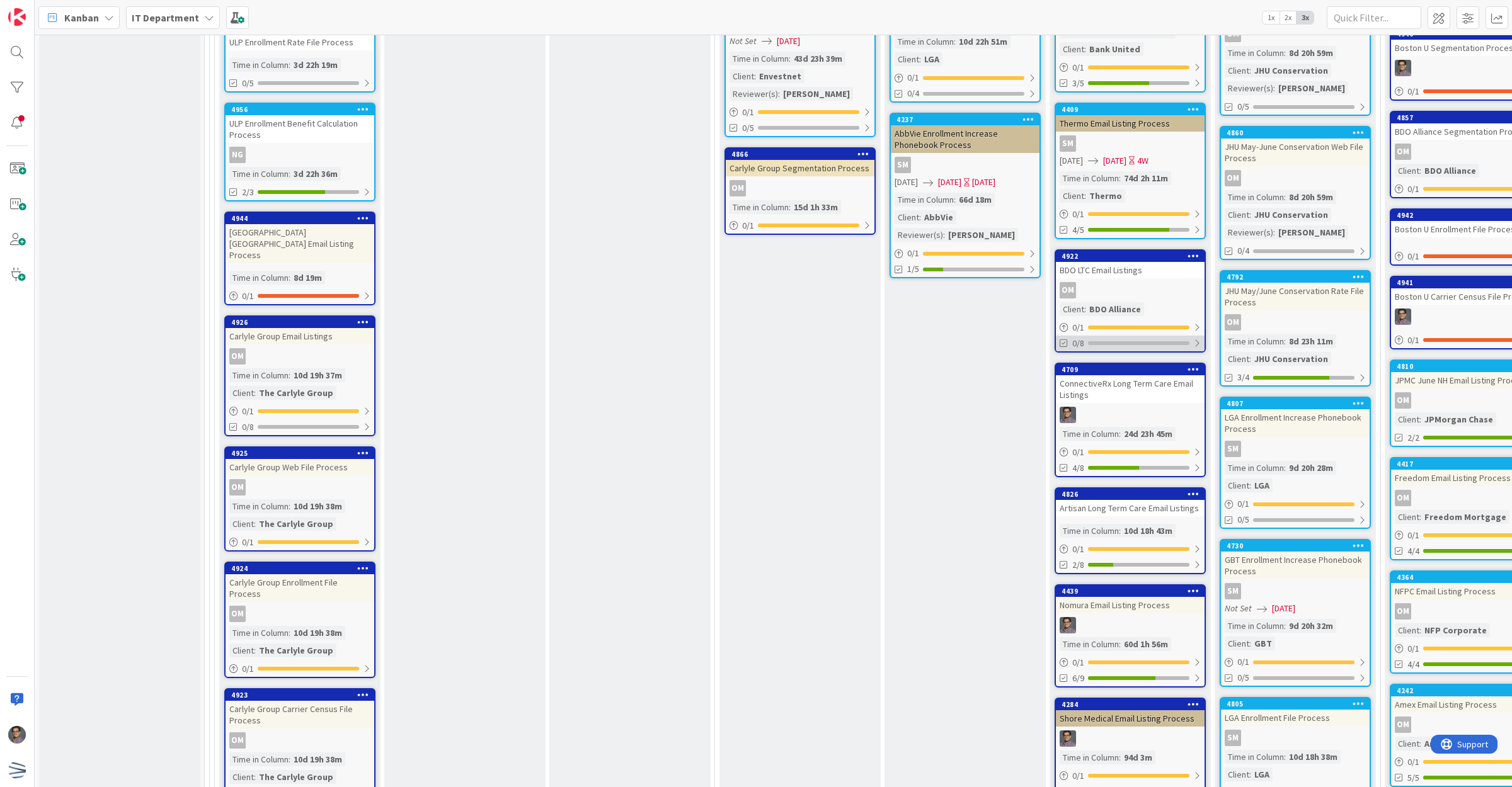
click at [1093, 335] on div "0/8" at bounding box center [1130, 343] width 149 height 16
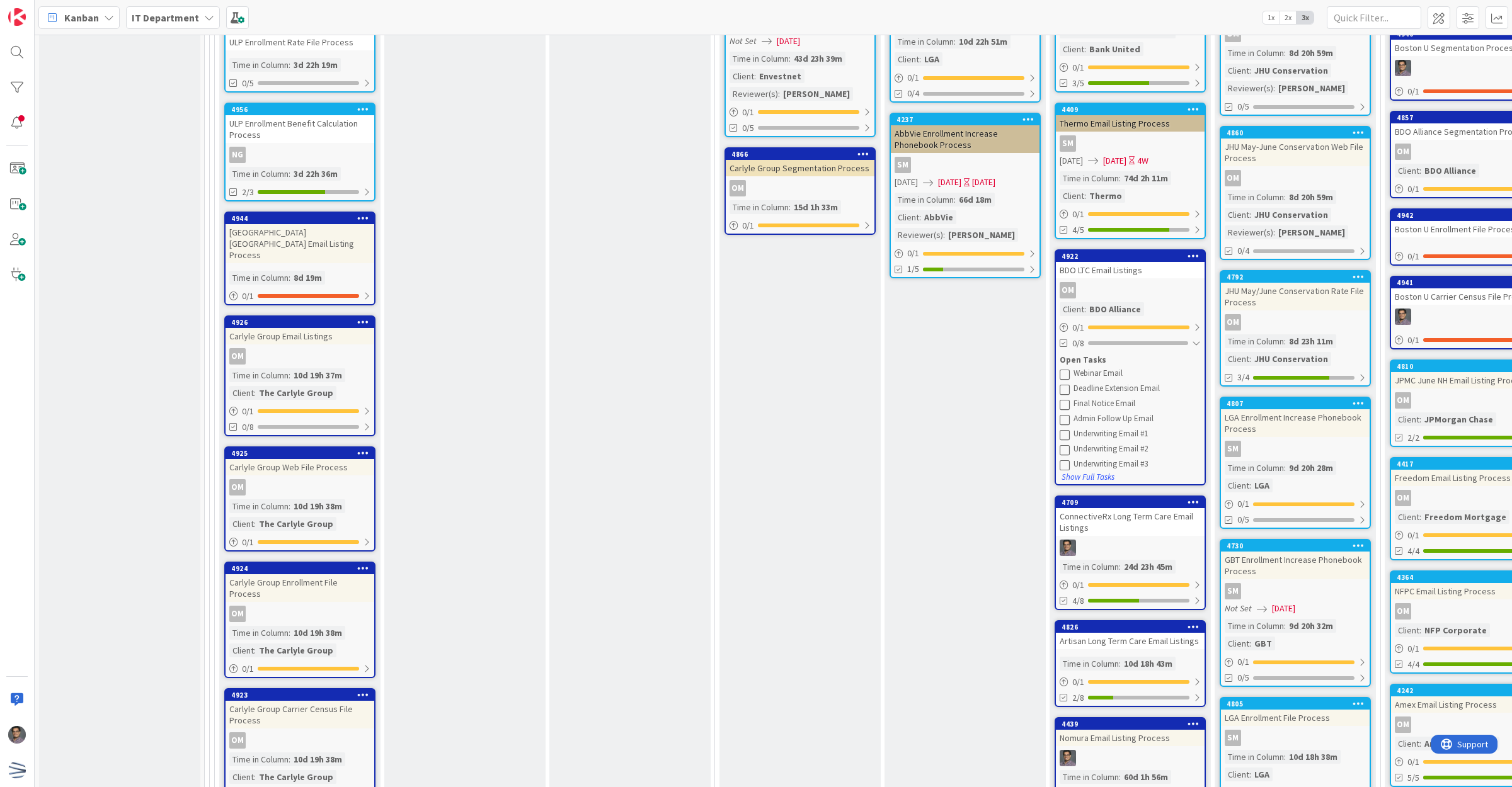
click at [1128, 282] on div "OM" at bounding box center [1130, 290] width 149 height 16
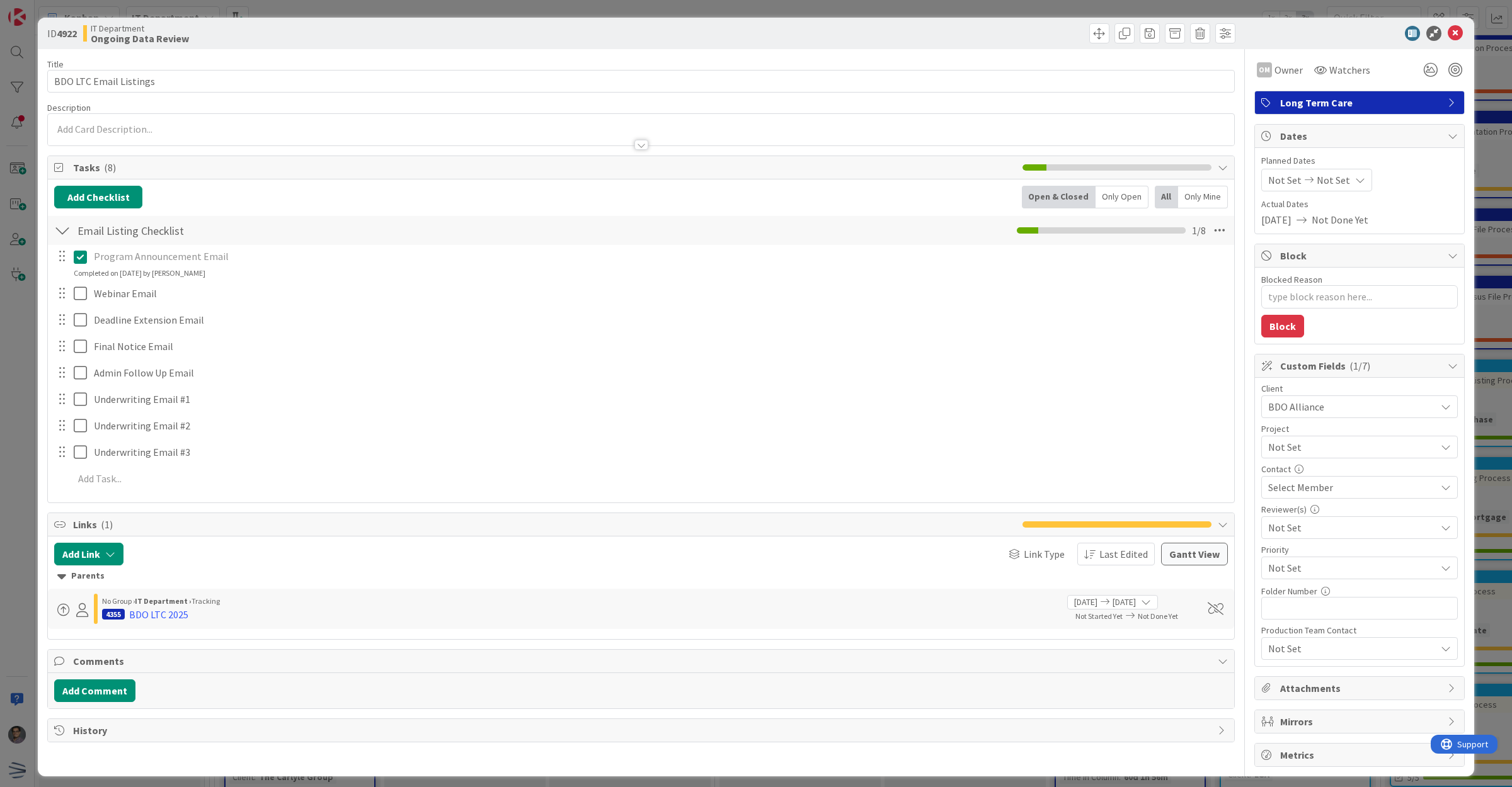
type textarea "x"
click at [1448, 37] on icon at bounding box center [1456, 34] width 15 height 15
